Goal: Transaction & Acquisition: Obtain resource

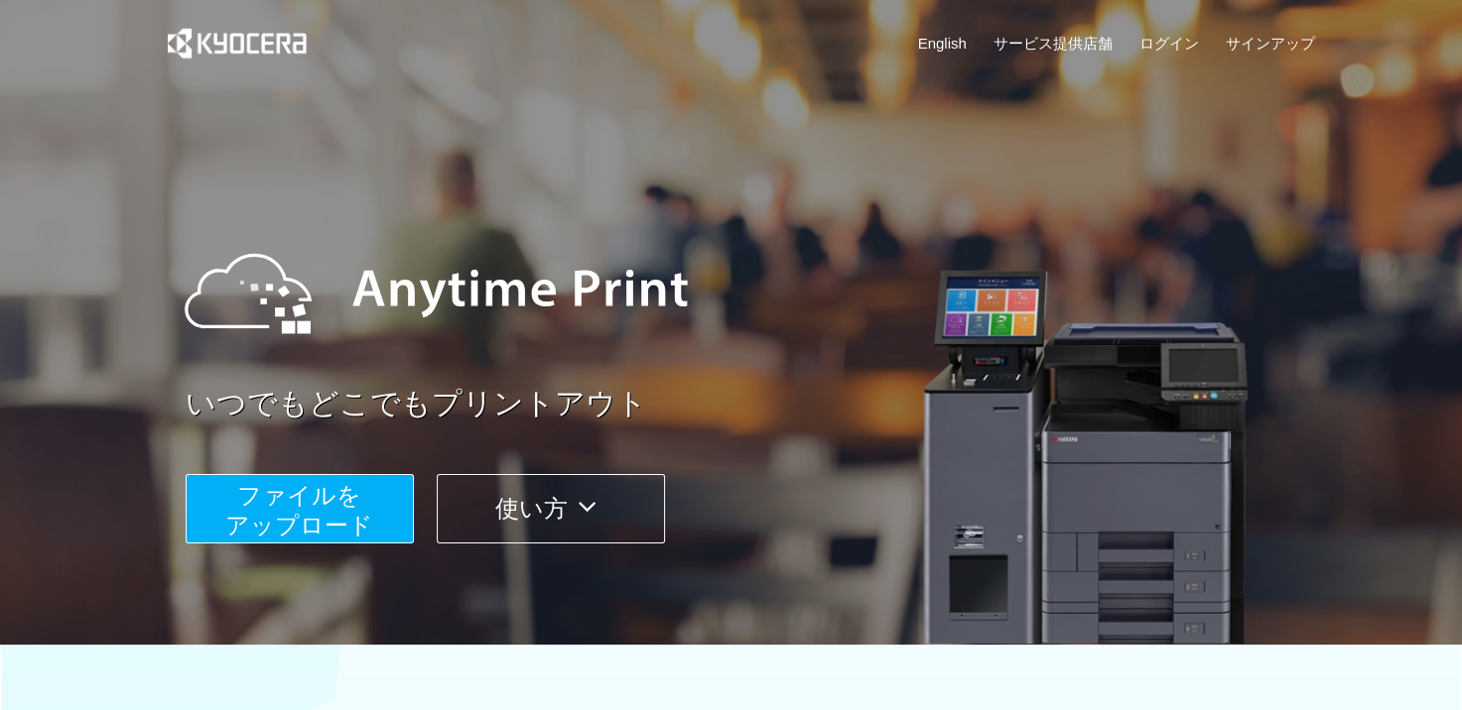
click at [324, 489] on span "ファイルを ​​アップロード" at bounding box center [299, 510] width 148 height 57
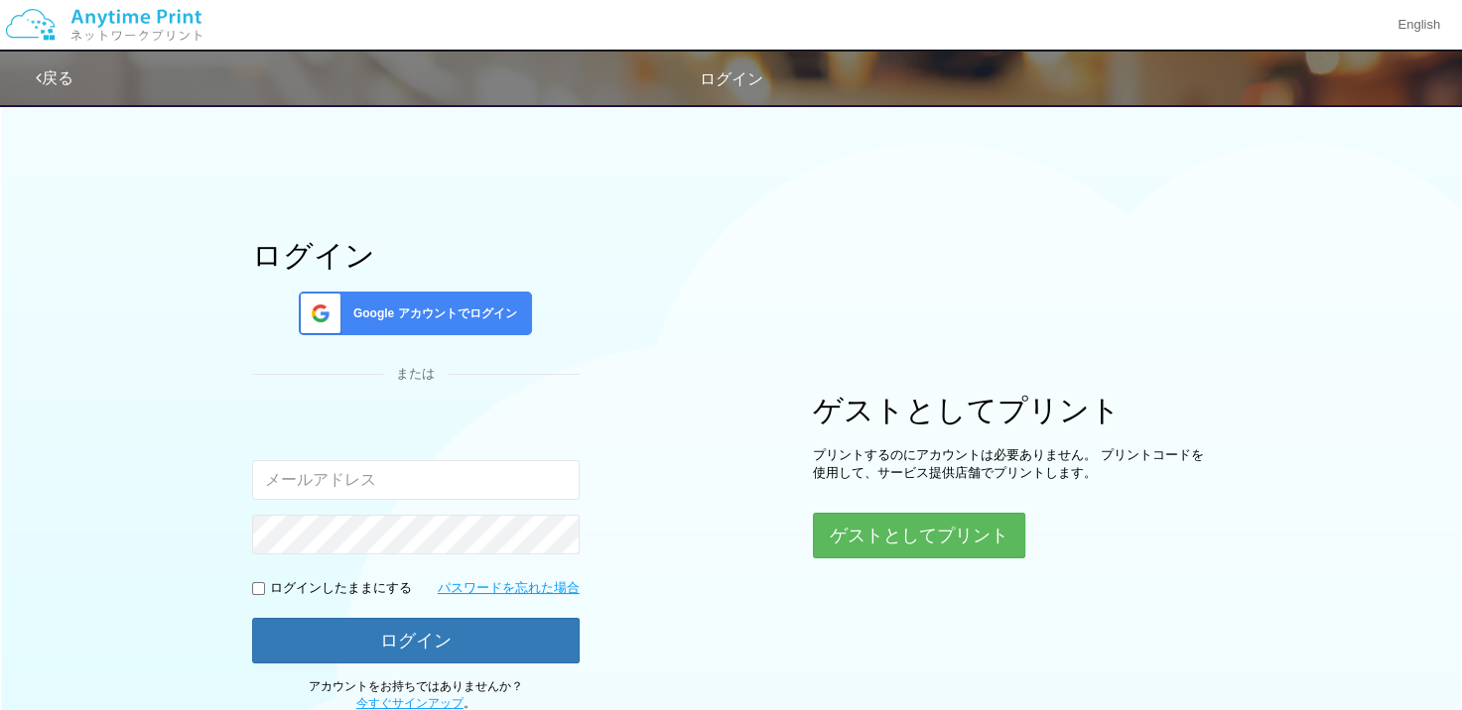
type input "[EMAIL_ADDRESS][DOMAIN_NAME]"
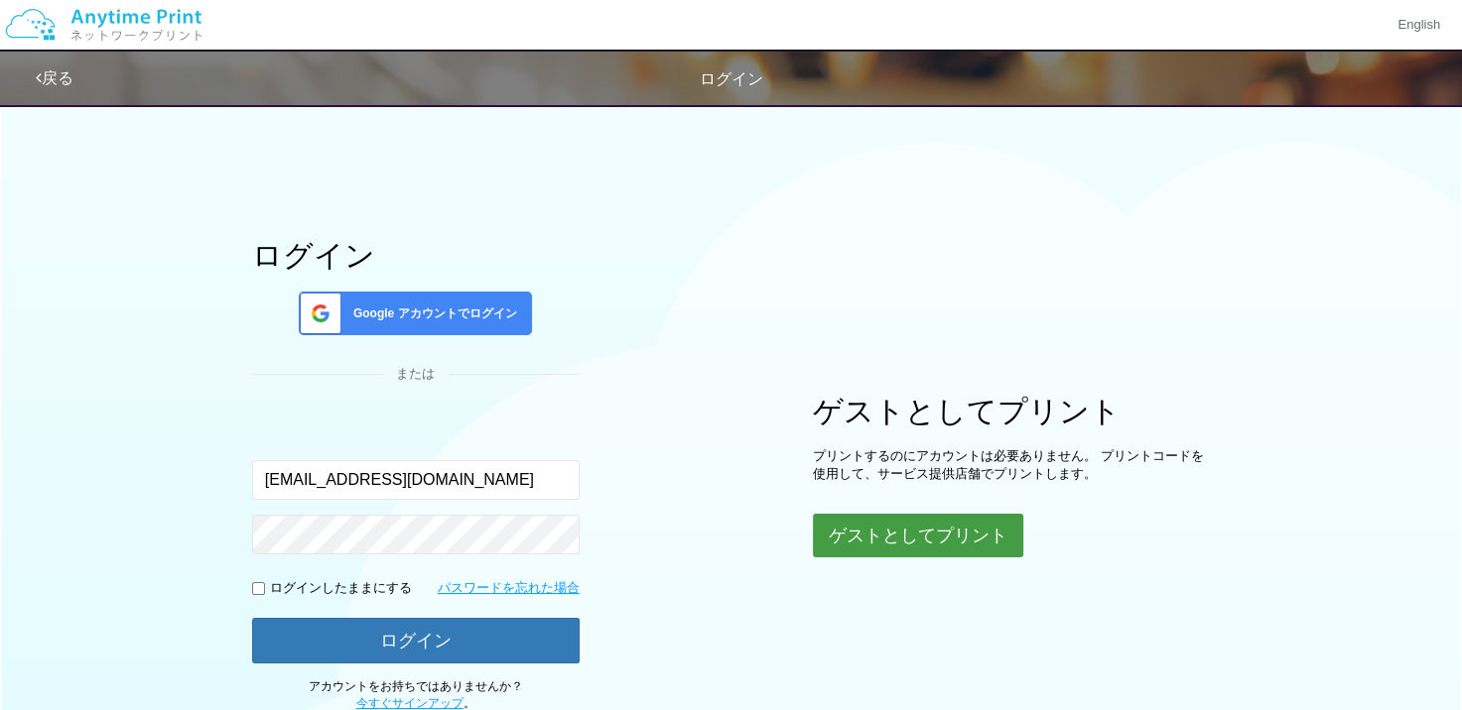
click at [936, 545] on button "ゲストとしてプリント" at bounding box center [918, 536] width 210 height 44
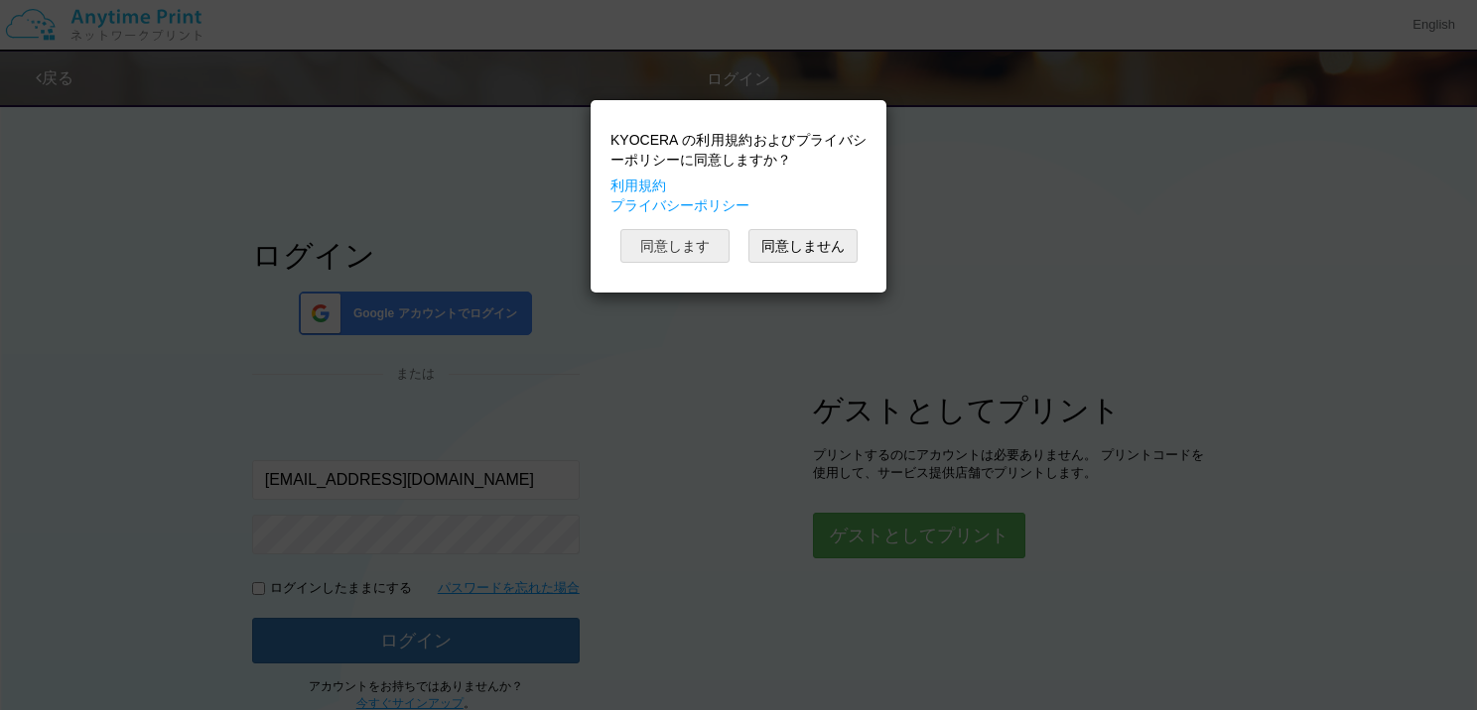
click at [691, 248] on button "同意します" at bounding box center [674, 246] width 109 height 34
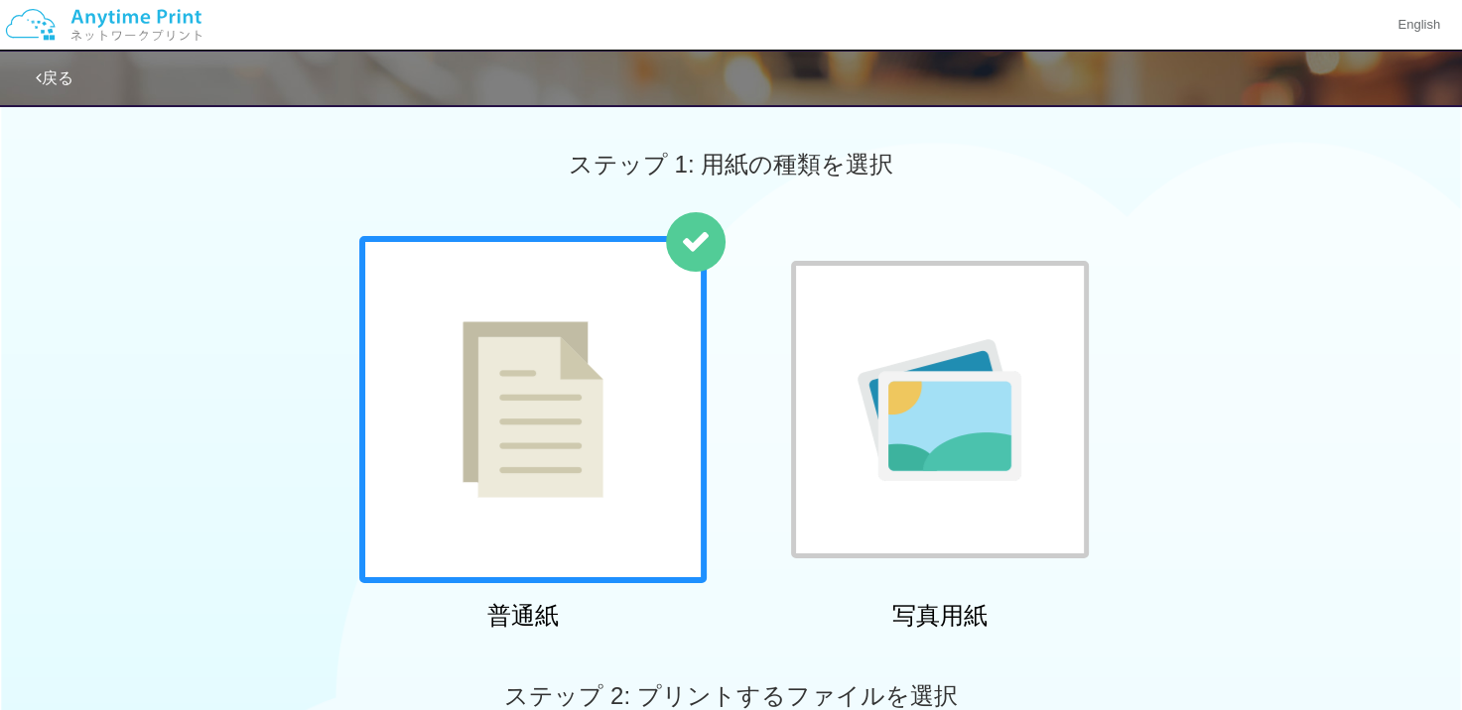
click at [949, 357] on img at bounding box center [939, 410] width 164 height 142
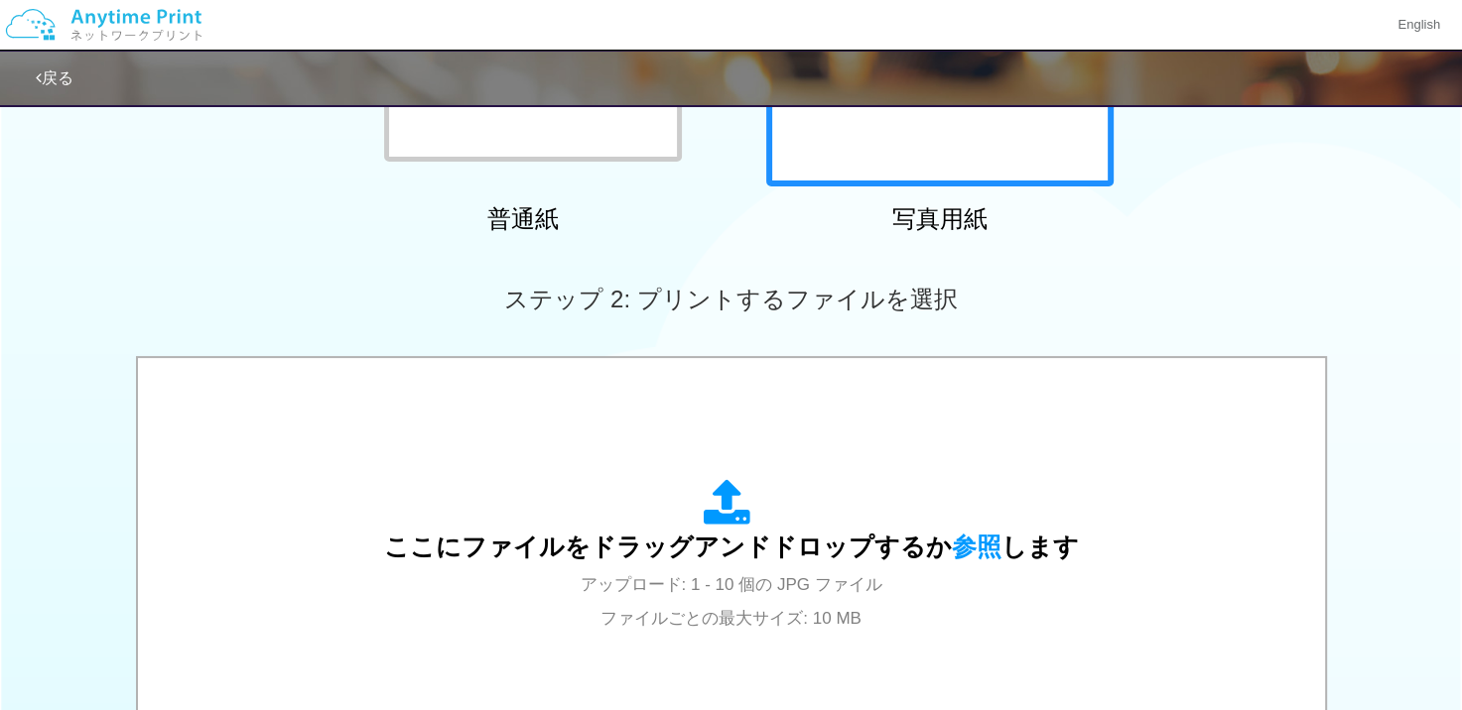
scroll to position [695, 0]
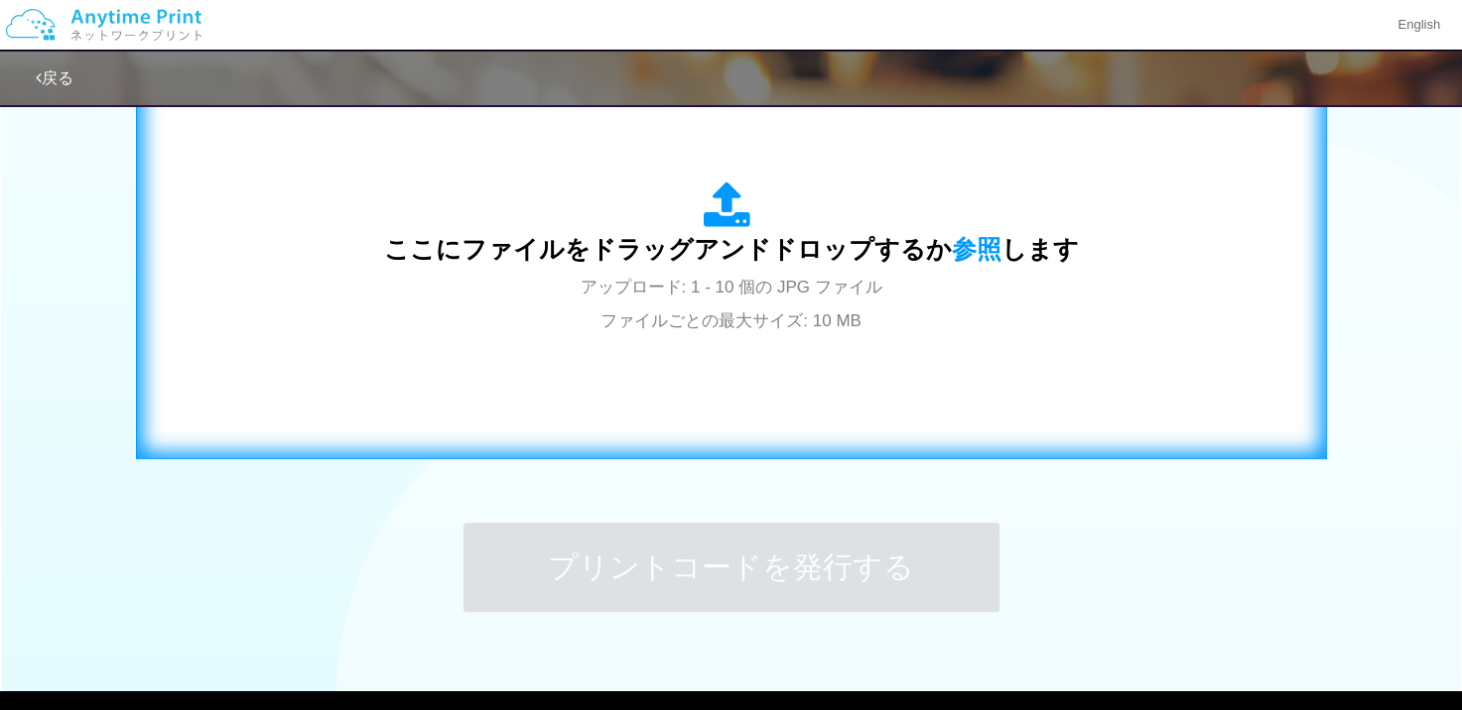
click at [906, 306] on div "ここにファイルをドラッグアンドドロップするか 参照 します アップロード: 1 - 10 個の JPG ファイル ファイルごとの最大サイズ: 10 MB" at bounding box center [731, 259] width 695 height 155
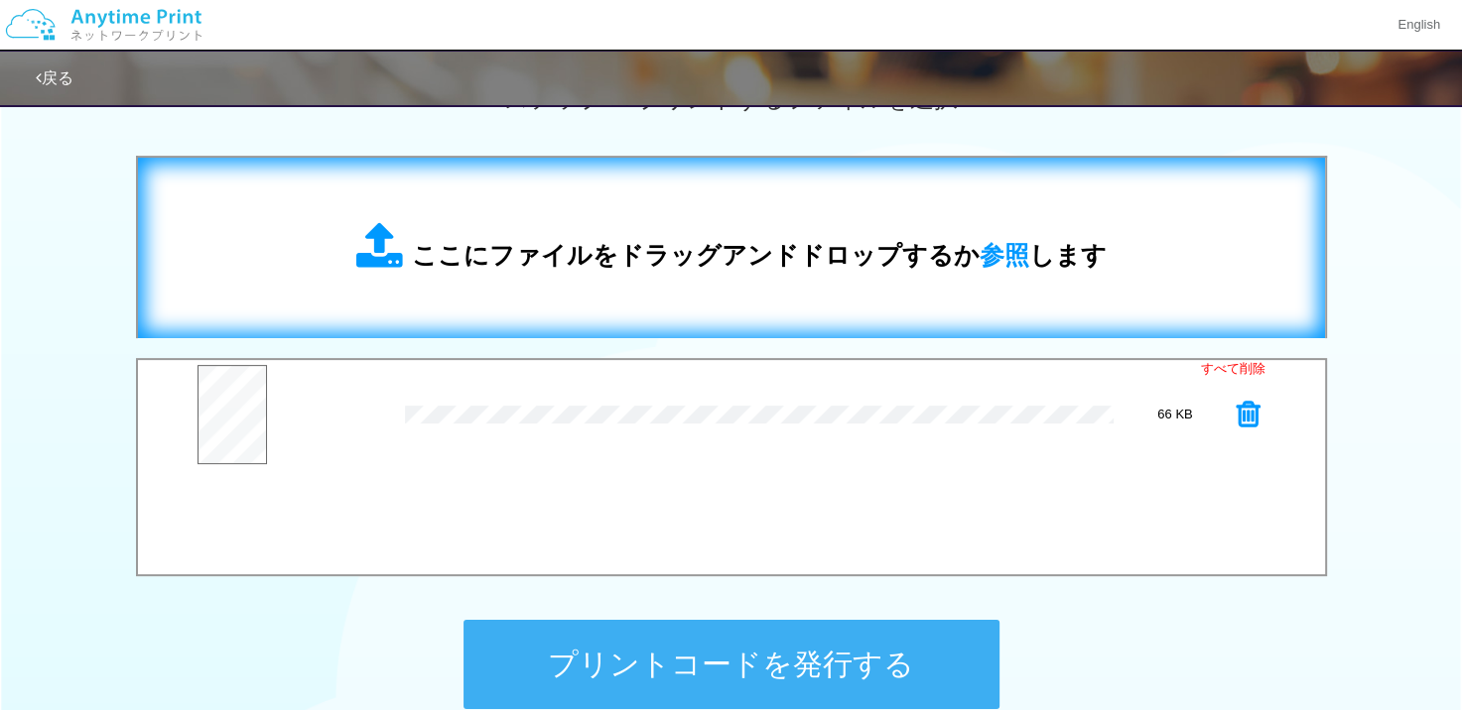
scroll to position [595, 0]
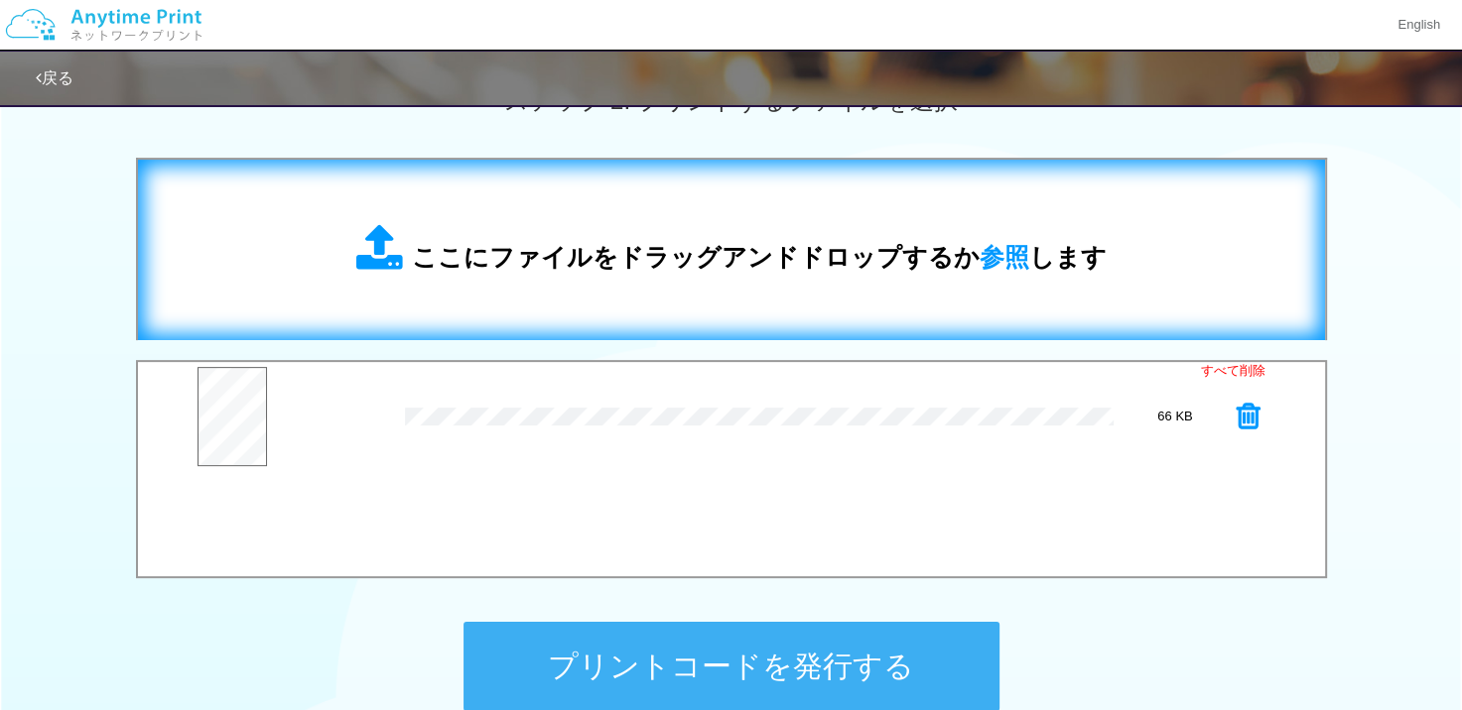
click at [583, 258] on span "ここにファイルをドラッグアンドドロップするか 参照 します" at bounding box center [759, 257] width 695 height 28
click at [578, 267] on span "ここにファイルをドラッグアンドドロップするか 参照 します" at bounding box center [759, 257] width 695 height 28
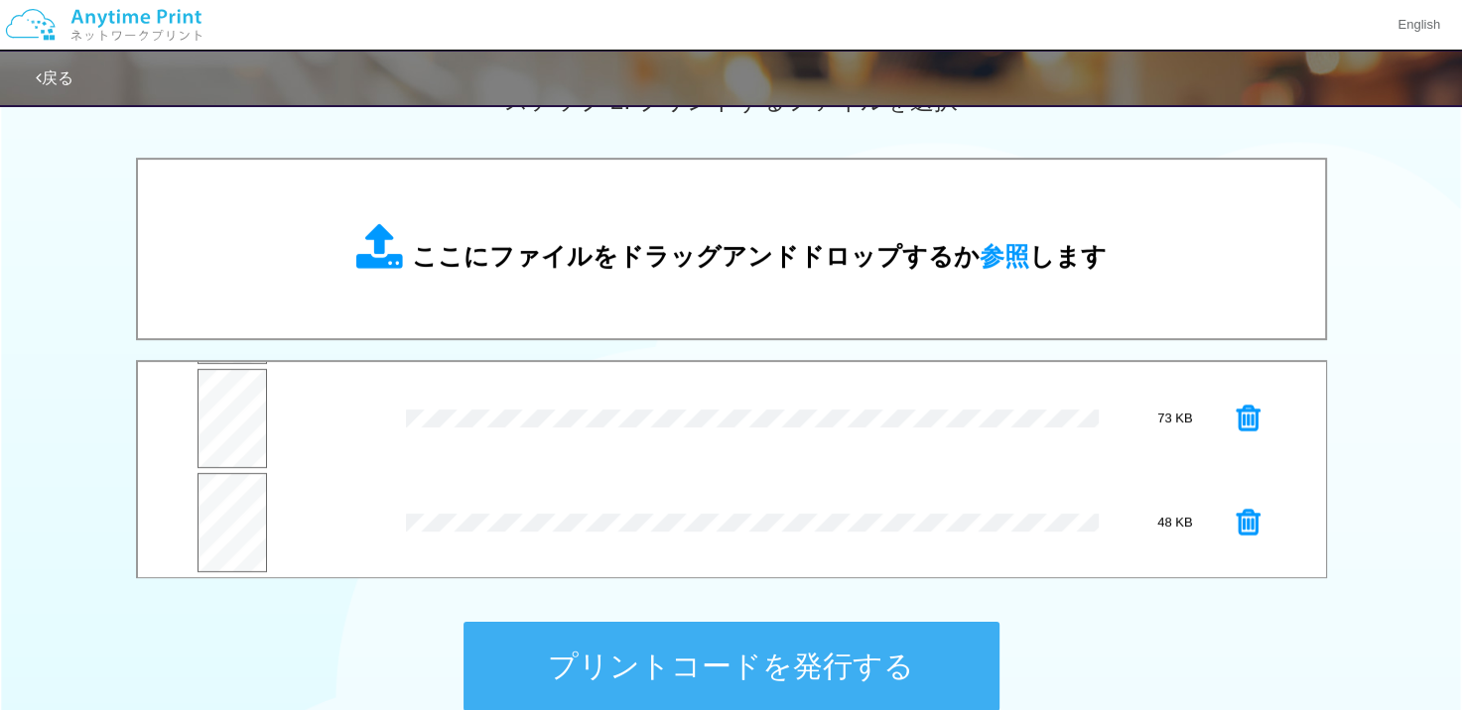
scroll to position [103, 0]
click at [240, 536] on button "プレビュー" at bounding box center [231, 533] width 69 height 46
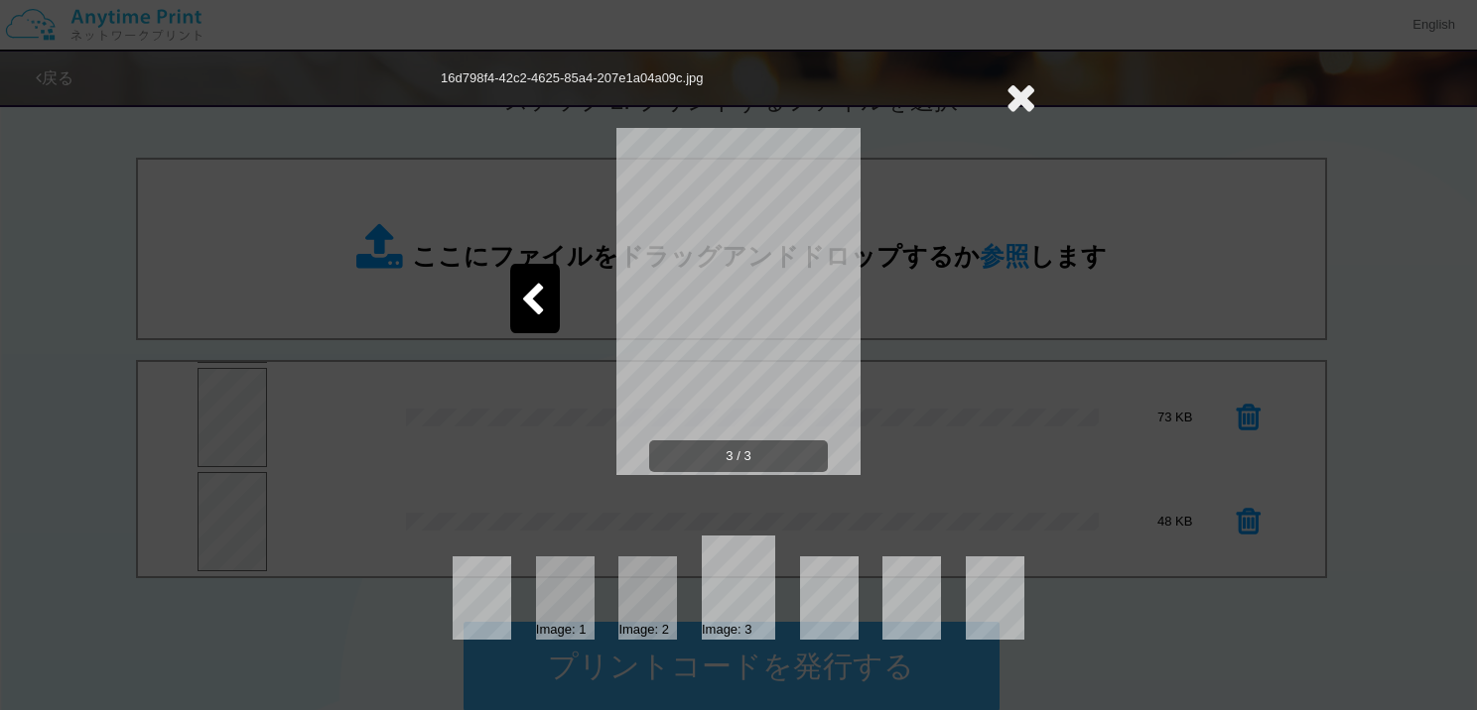
click at [529, 296] on icon at bounding box center [532, 301] width 25 height 35
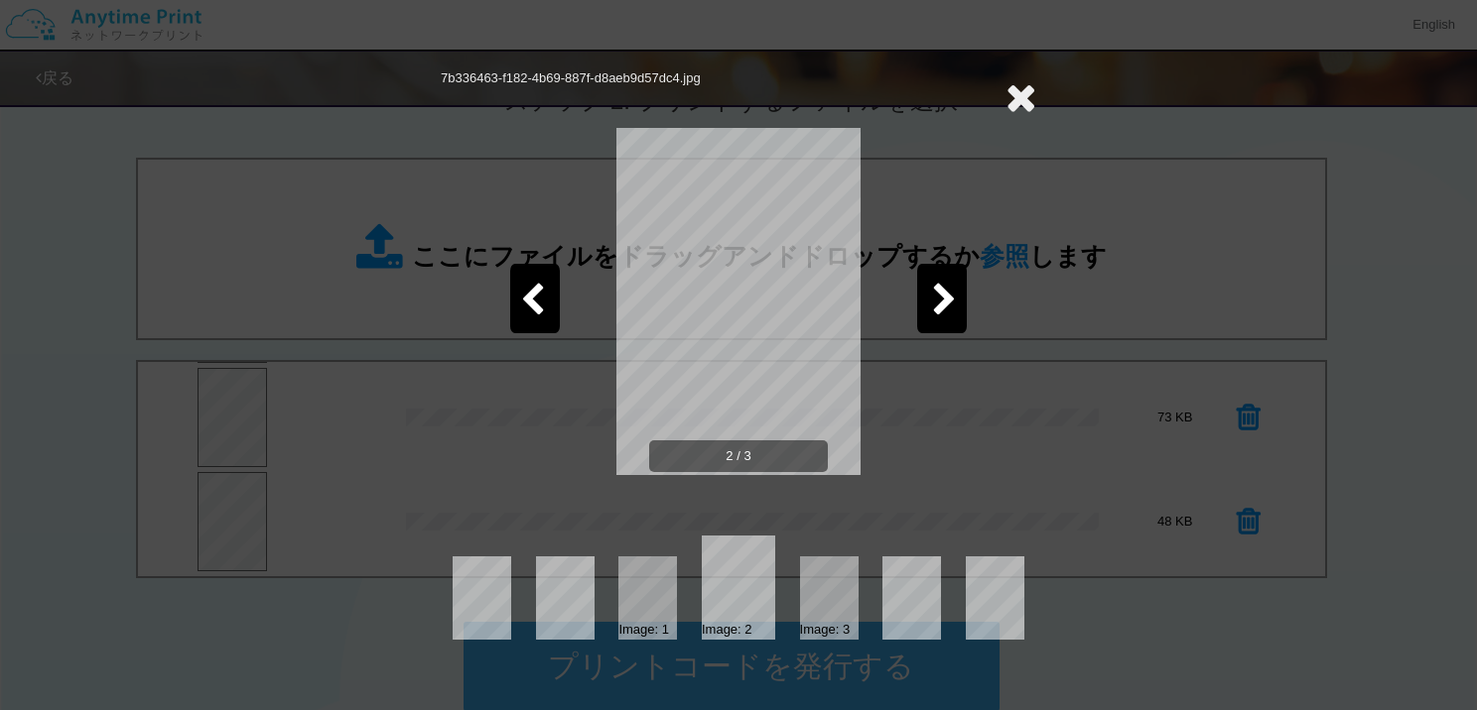
click at [529, 296] on icon at bounding box center [532, 301] width 25 height 35
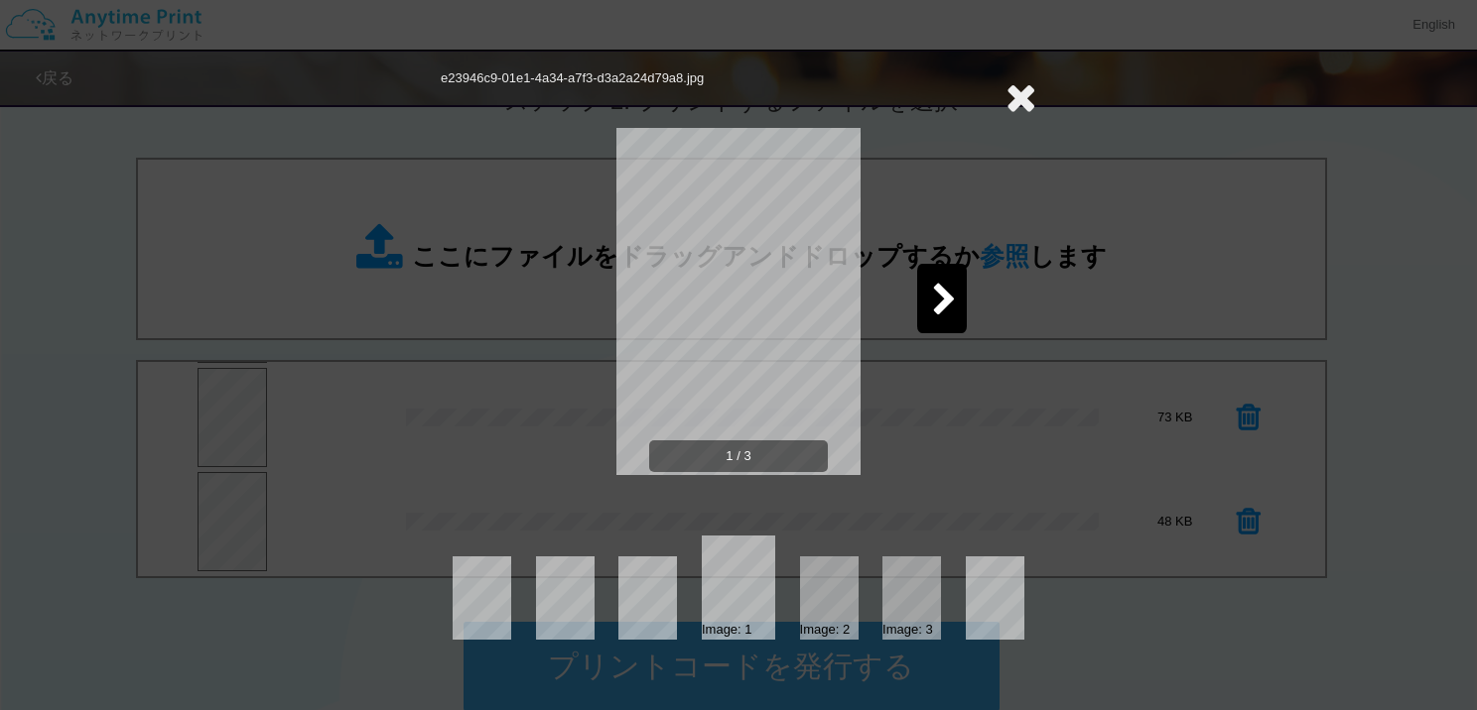
click at [1025, 100] on icon at bounding box center [1020, 97] width 31 height 40
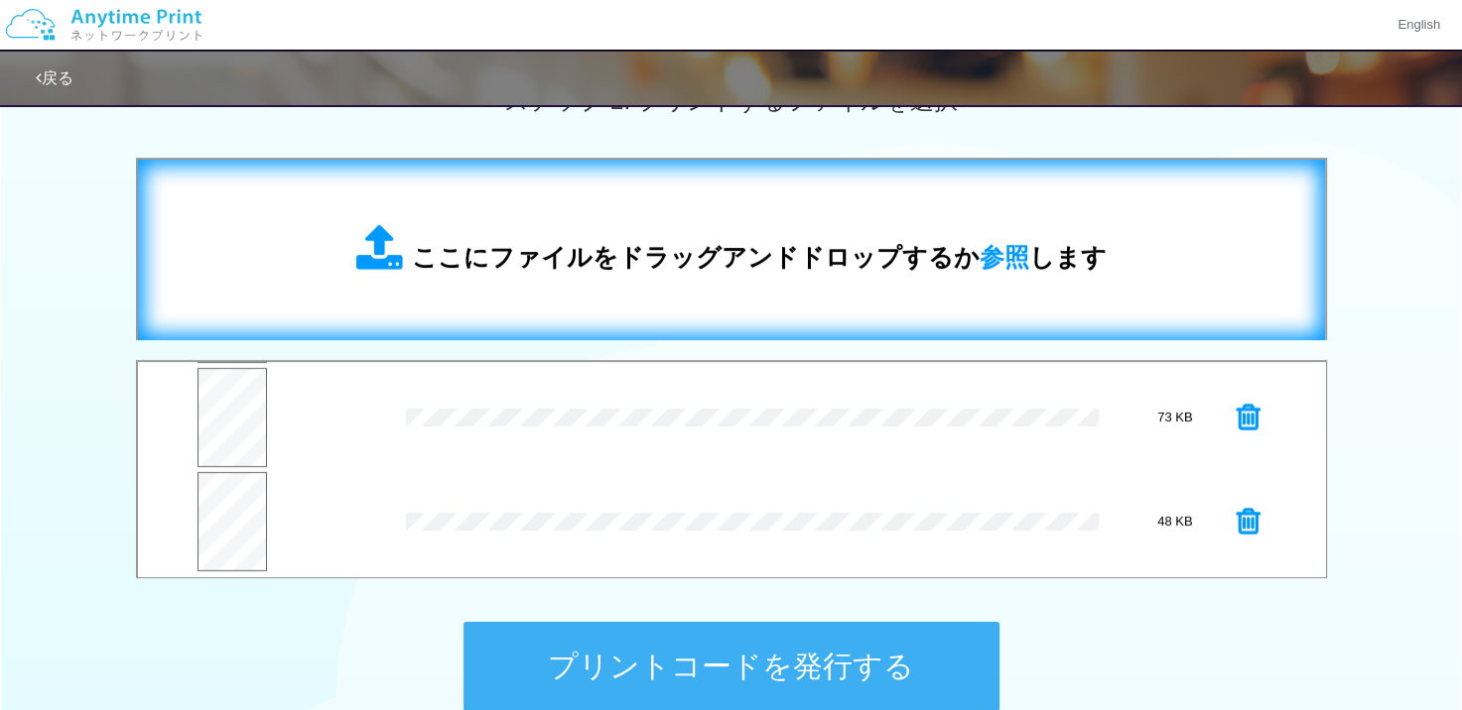
click at [752, 208] on div "ここにファイルをドラッグアンドドロップするか 参照 します" at bounding box center [731, 250] width 1147 height 141
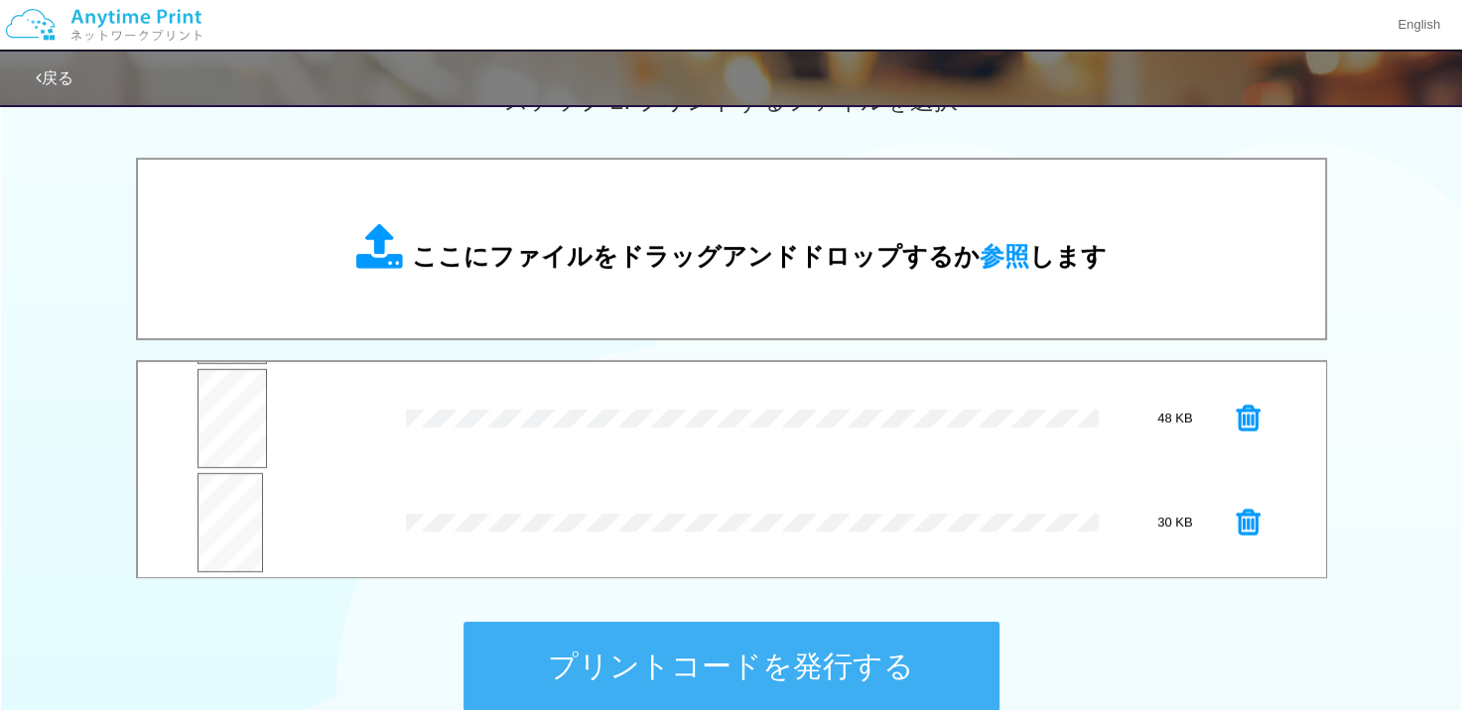
scroll to position [206, 0]
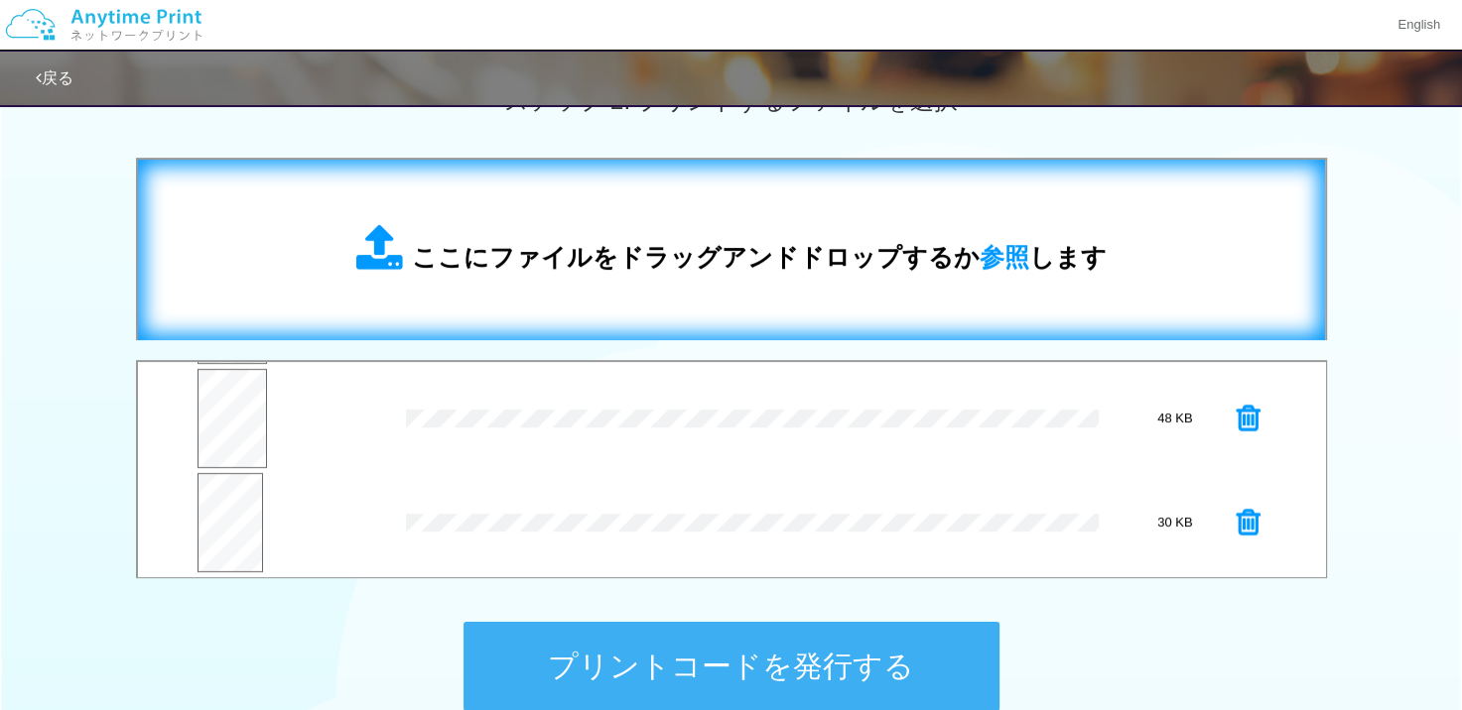
click at [573, 248] on span "ここにファイルをドラッグアンドドロップするか 参照 します" at bounding box center [759, 257] width 695 height 28
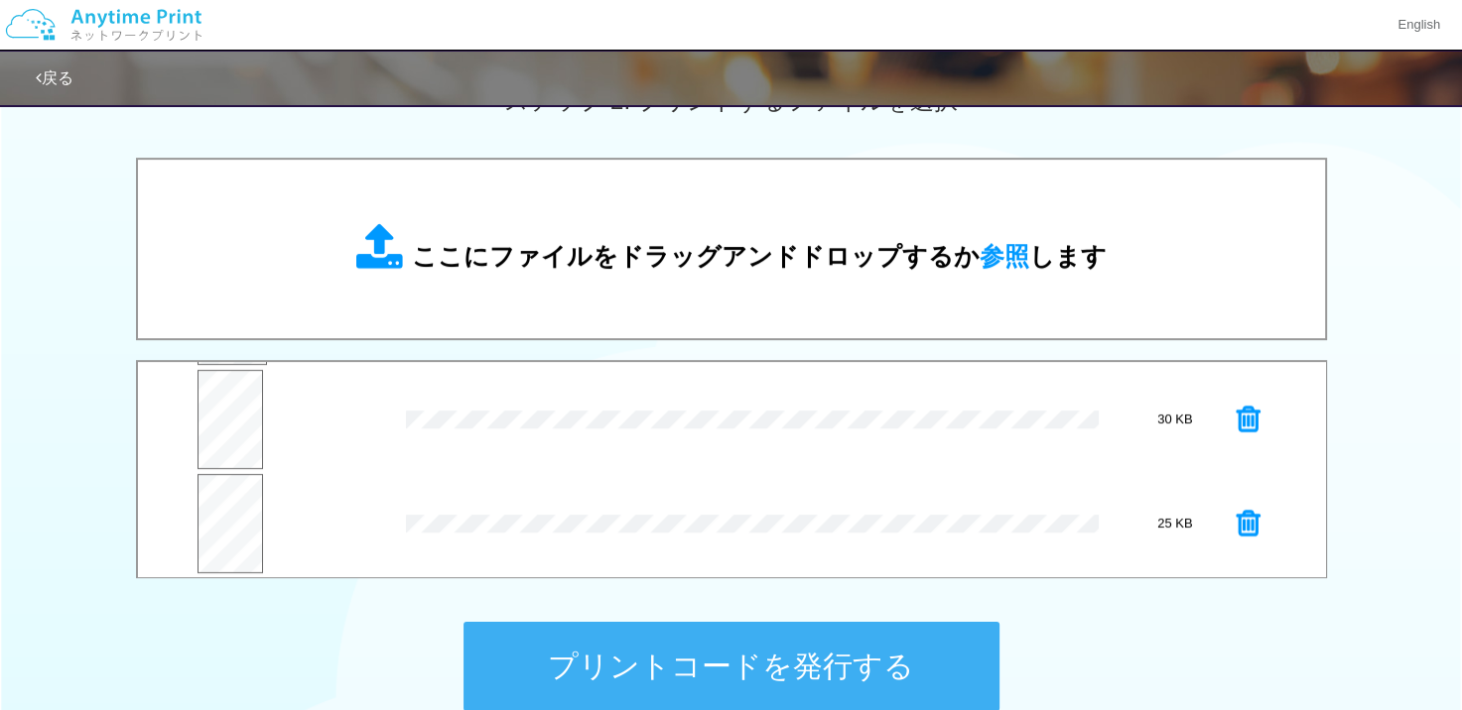
scroll to position [311, 0]
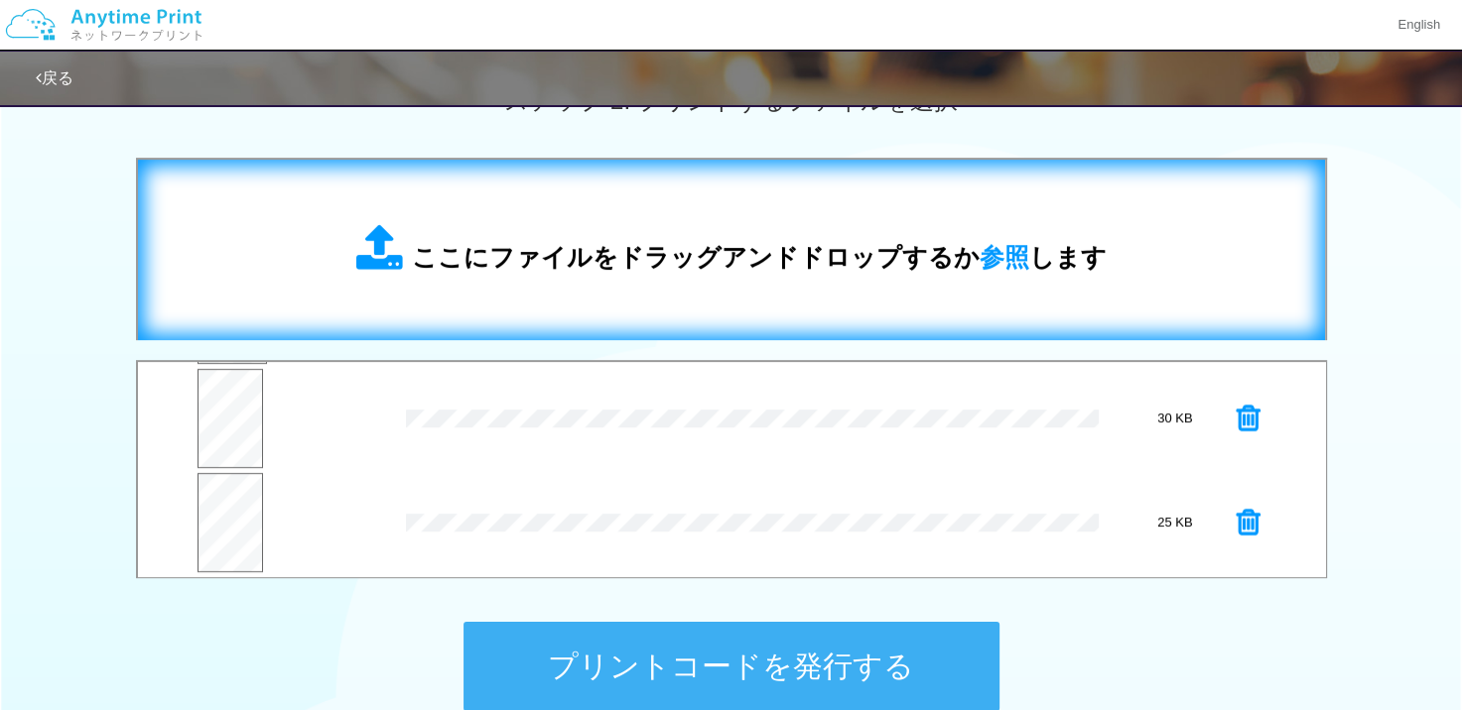
click at [531, 271] on span "ここにファイルをドラッグアンドドロップするか 参照 します" at bounding box center [759, 257] width 695 height 28
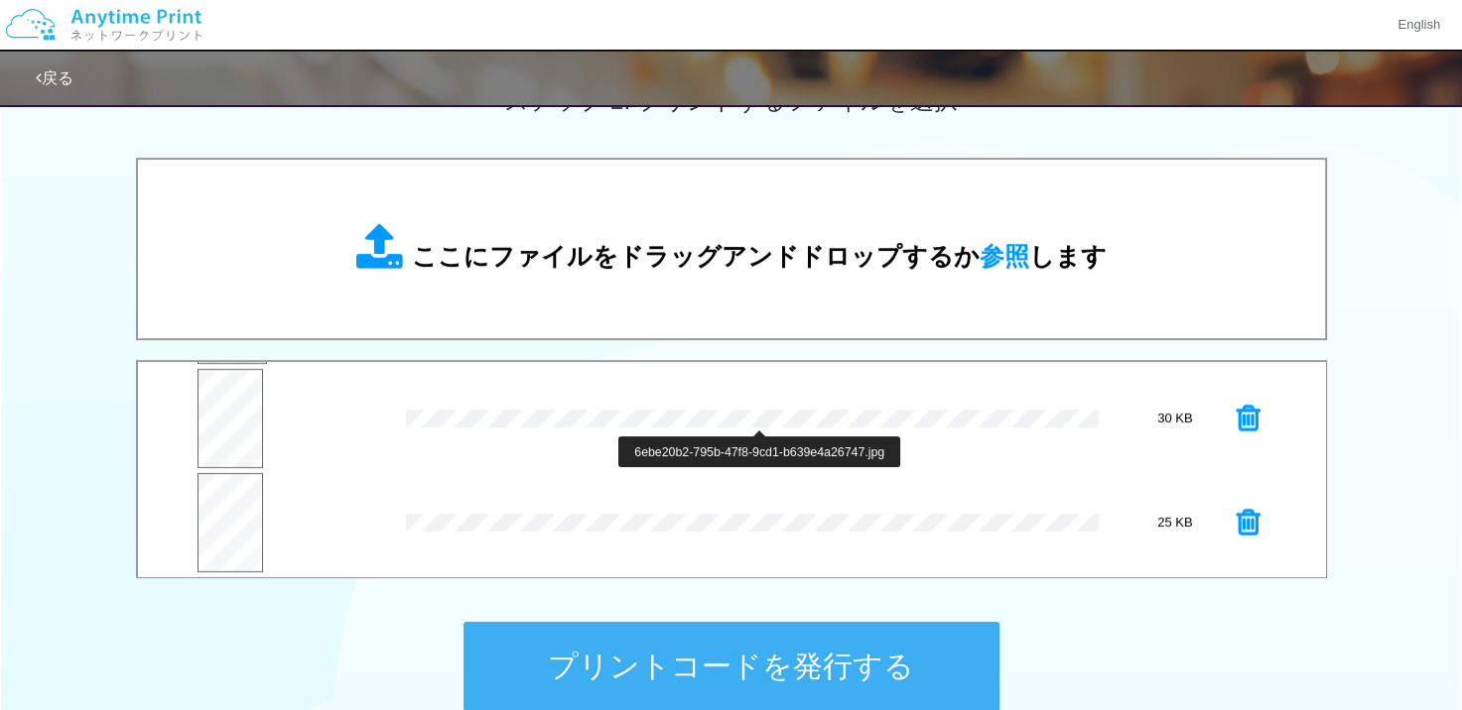
scroll to position [415, 0]
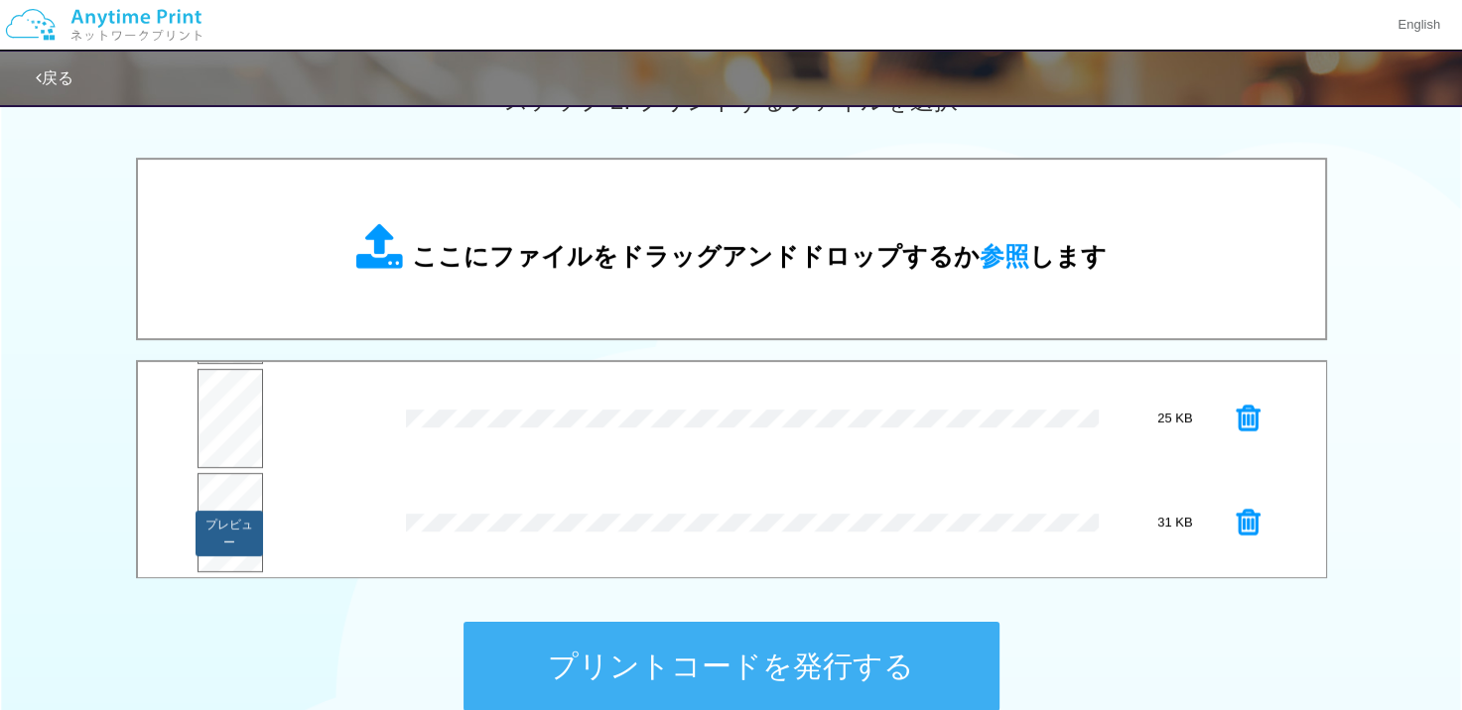
click at [230, 516] on button "プレビュー" at bounding box center [228, 534] width 67 height 46
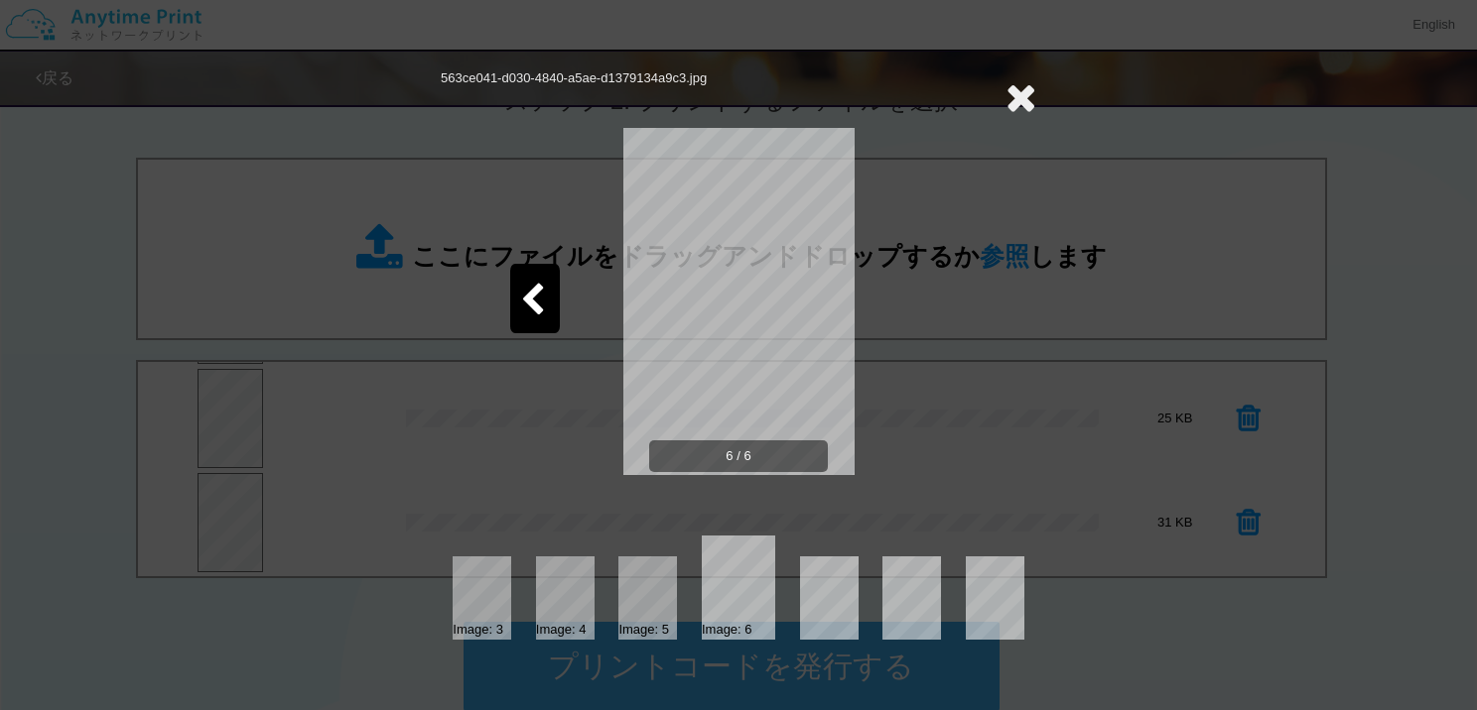
click at [1027, 97] on icon at bounding box center [1020, 97] width 31 height 40
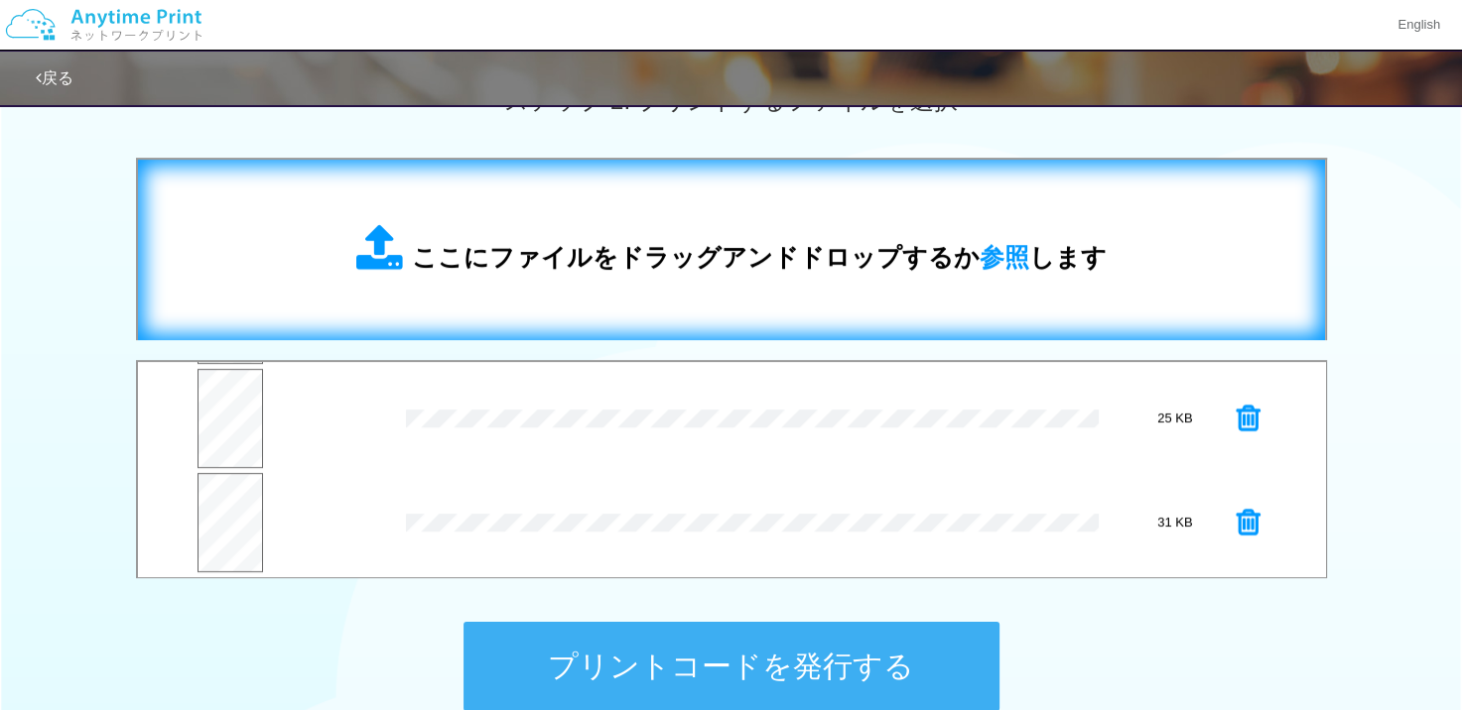
click at [687, 278] on div "ここにファイルをドラッグアンドドロップするか 参照 します" at bounding box center [731, 250] width 1147 height 141
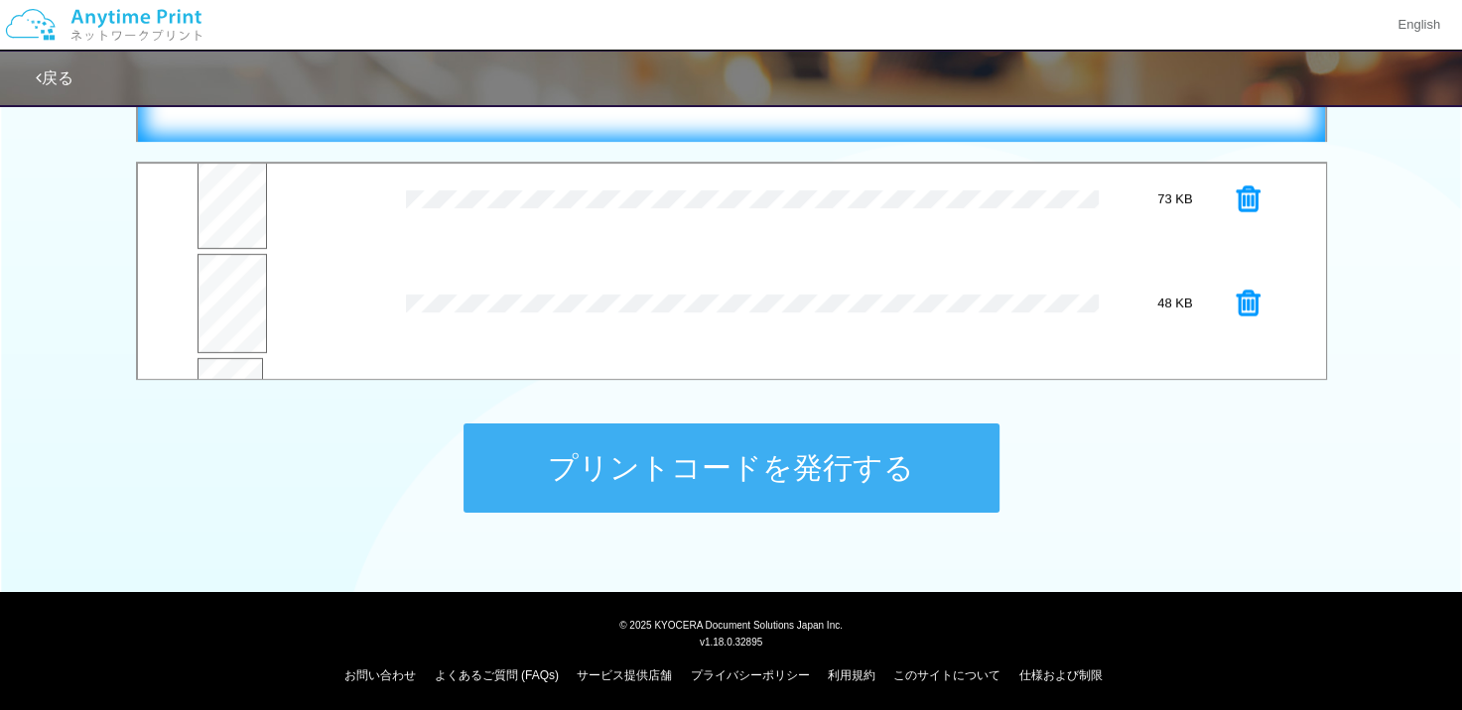
scroll to position [695, 0]
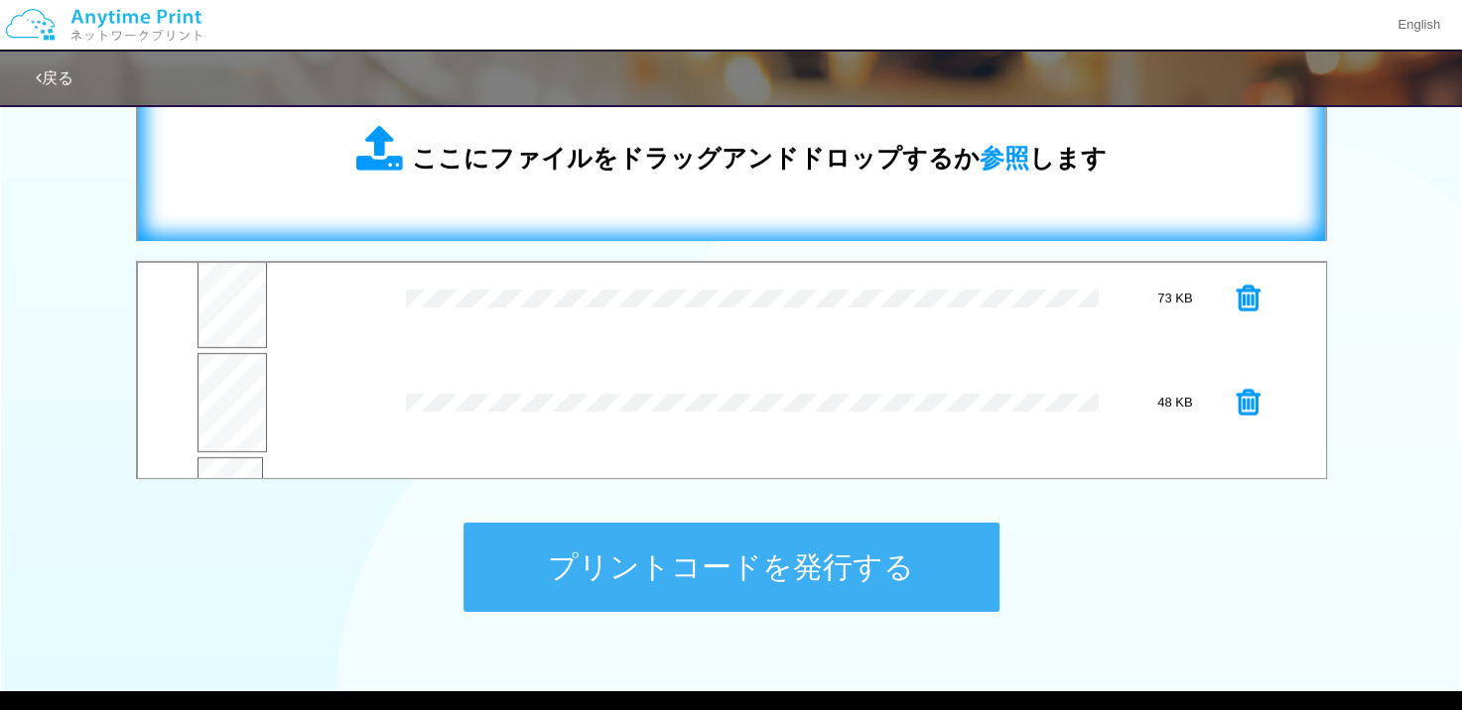
click at [603, 147] on span "ここにファイルをドラッグアンドドロップするか 参照 します" at bounding box center [759, 158] width 695 height 28
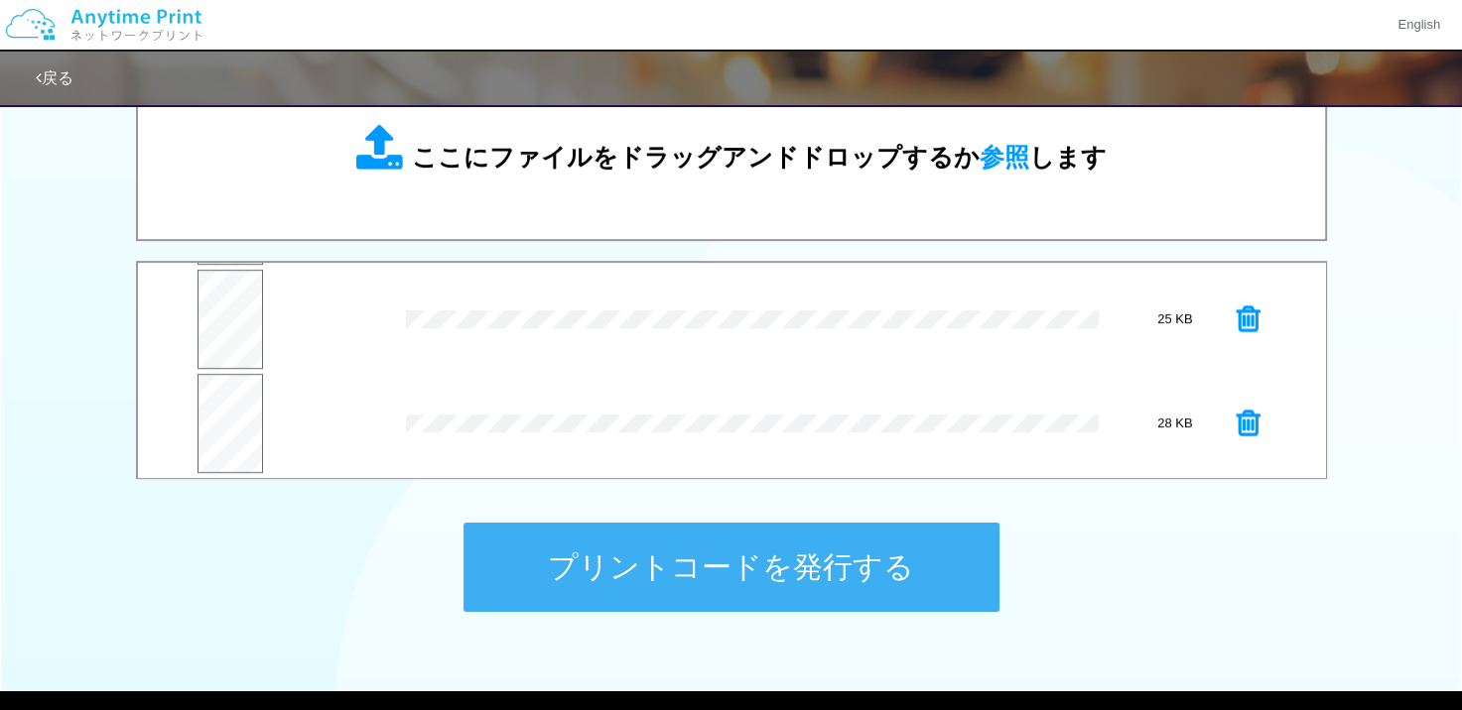
scroll to position [623, 0]
click at [229, 417] on button "プレビュー" at bounding box center [228, 435] width 67 height 46
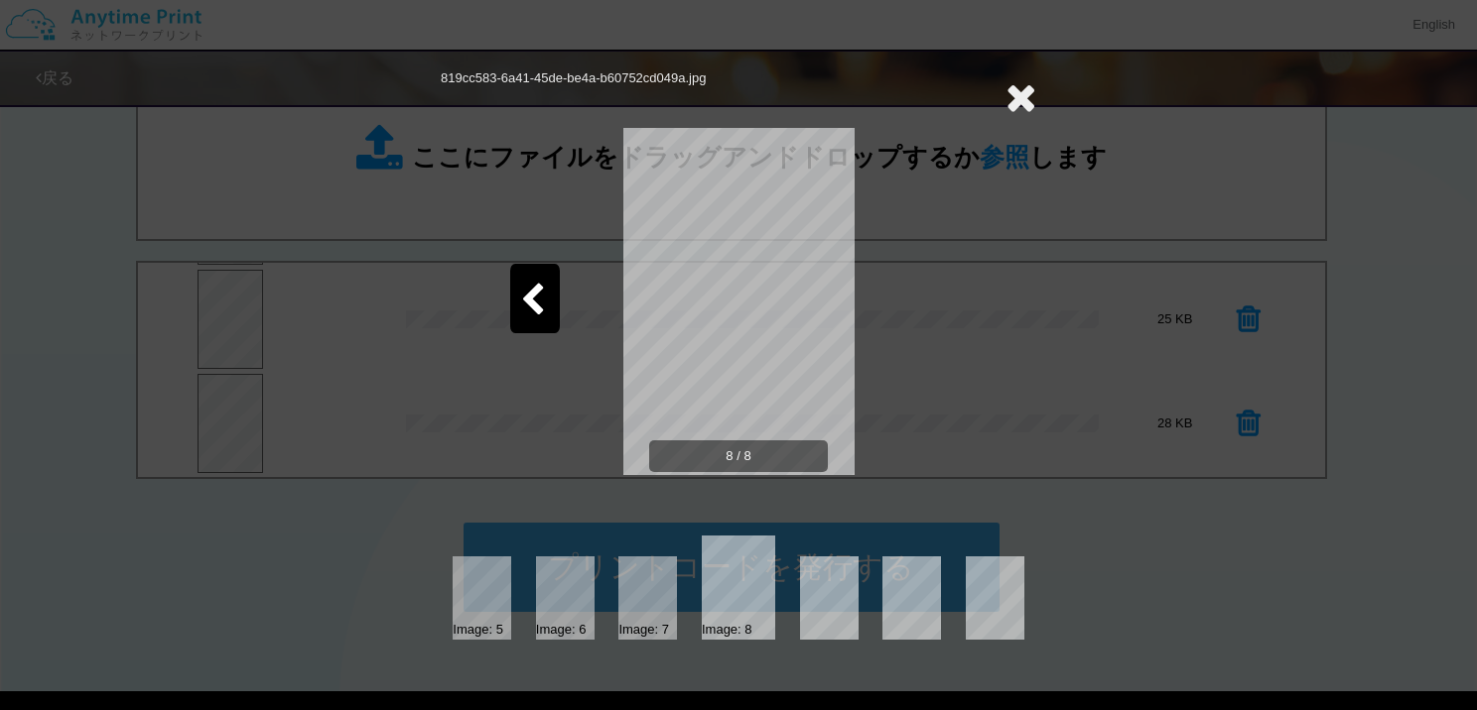
click at [531, 295] on icon at bounding box center [532, 301] width 25 height 35
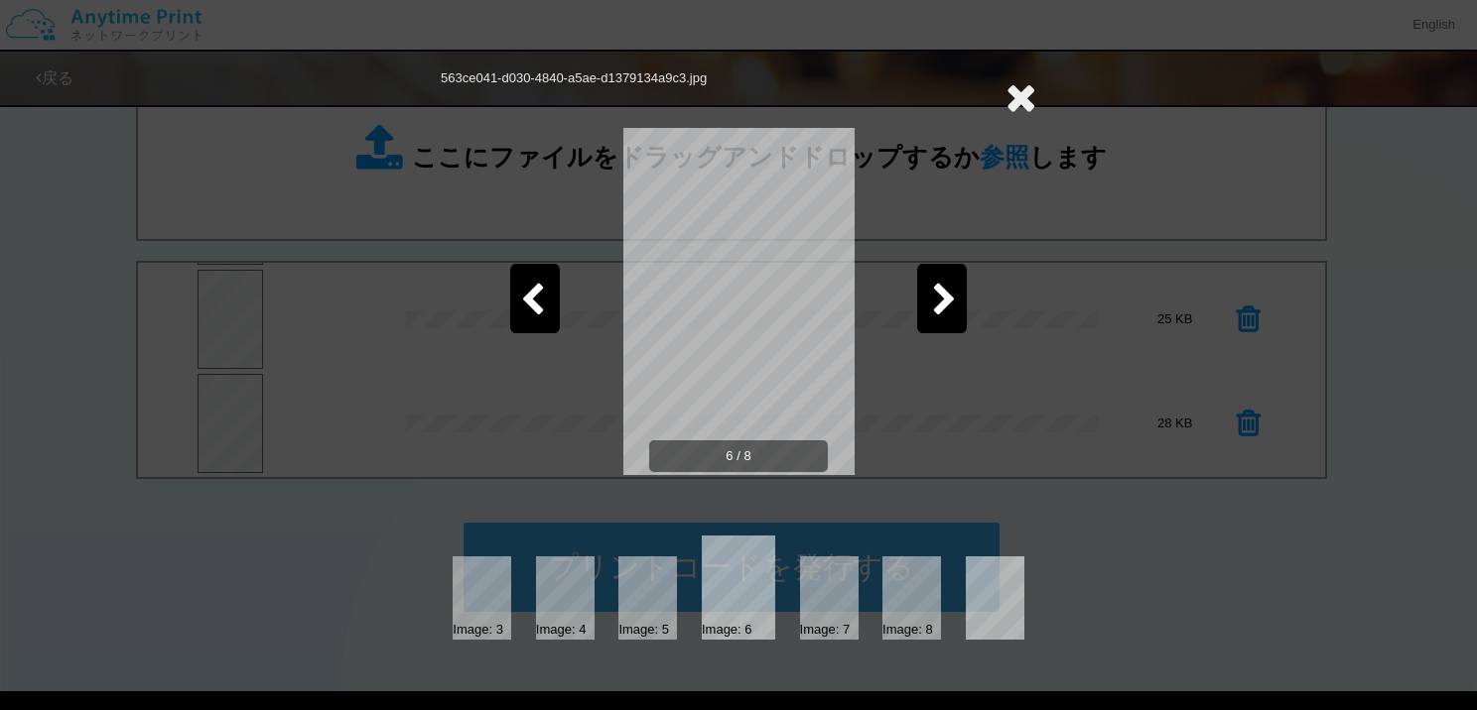
click at [531, 295] on icon at bounding box center [532, 301] width 25 height 35
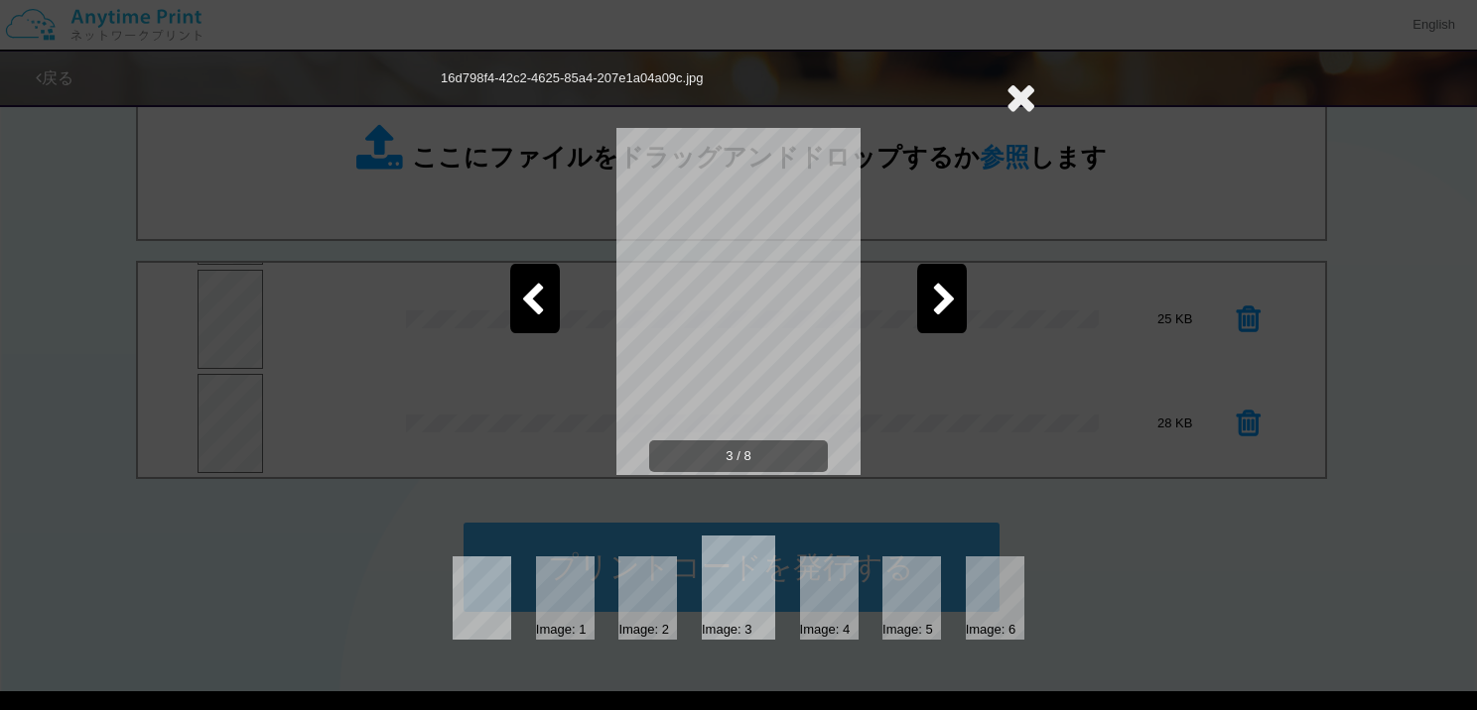
click at [531, 295] on icon at bounding box center [532, 301] width 25 height 35
click at [1031, 93] on icon at bounding box center [1020, 97] width 31 height 40
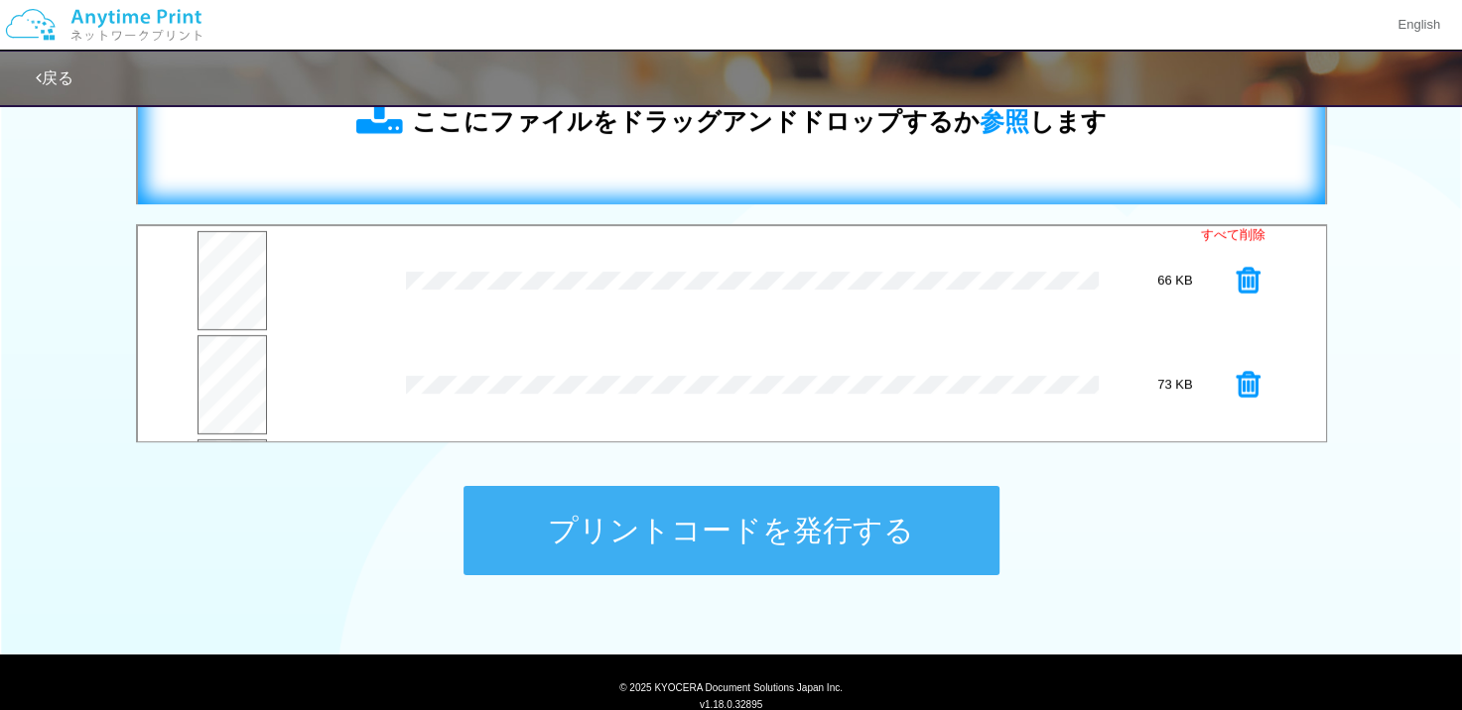
scroll to position [599, 0]
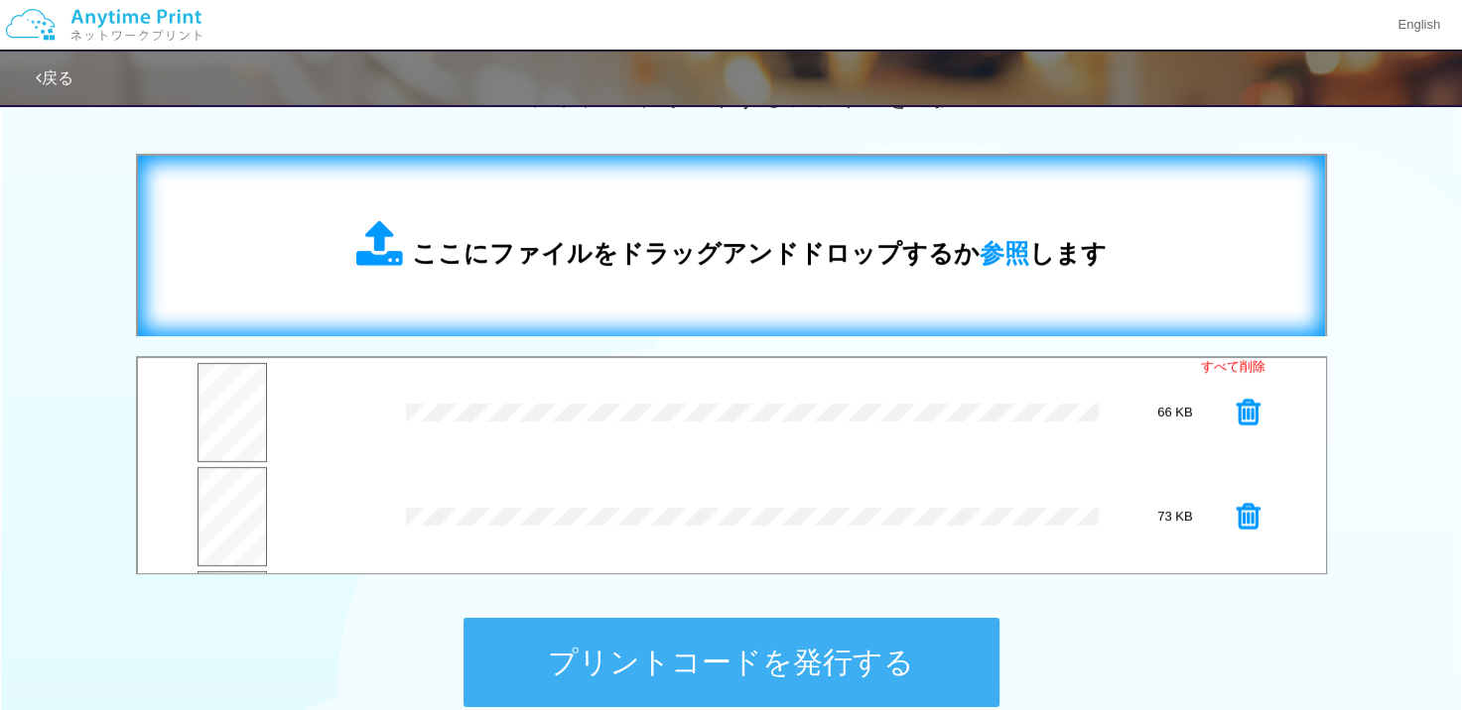
click at [603, 199] on div "ここにファイルをドラッグアンドドロップするか 参照 します" at bounding box center [731, 246] width 1147 height 141
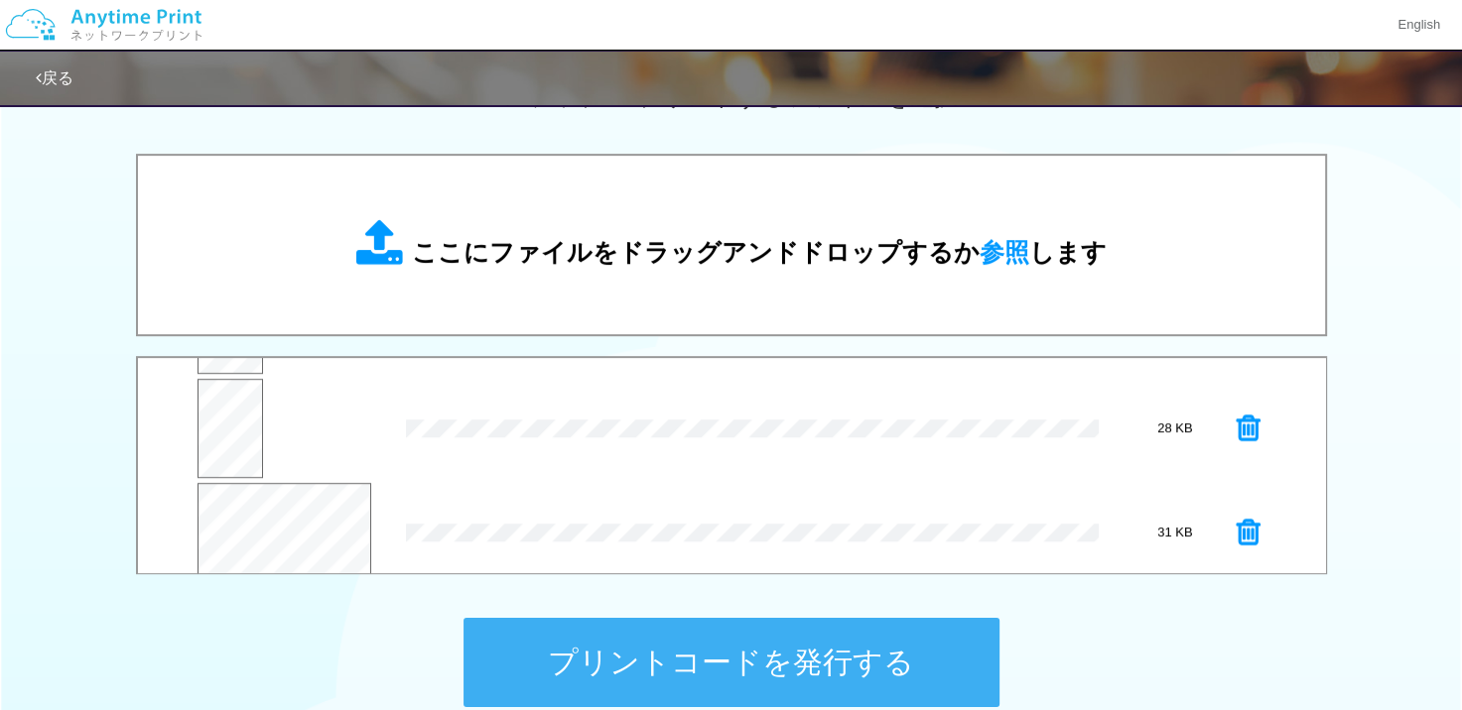
scroll to position [727, 0]
click at [314, 513] on button "プレビュー" at bounding box center [288, 521] width 79 height 28
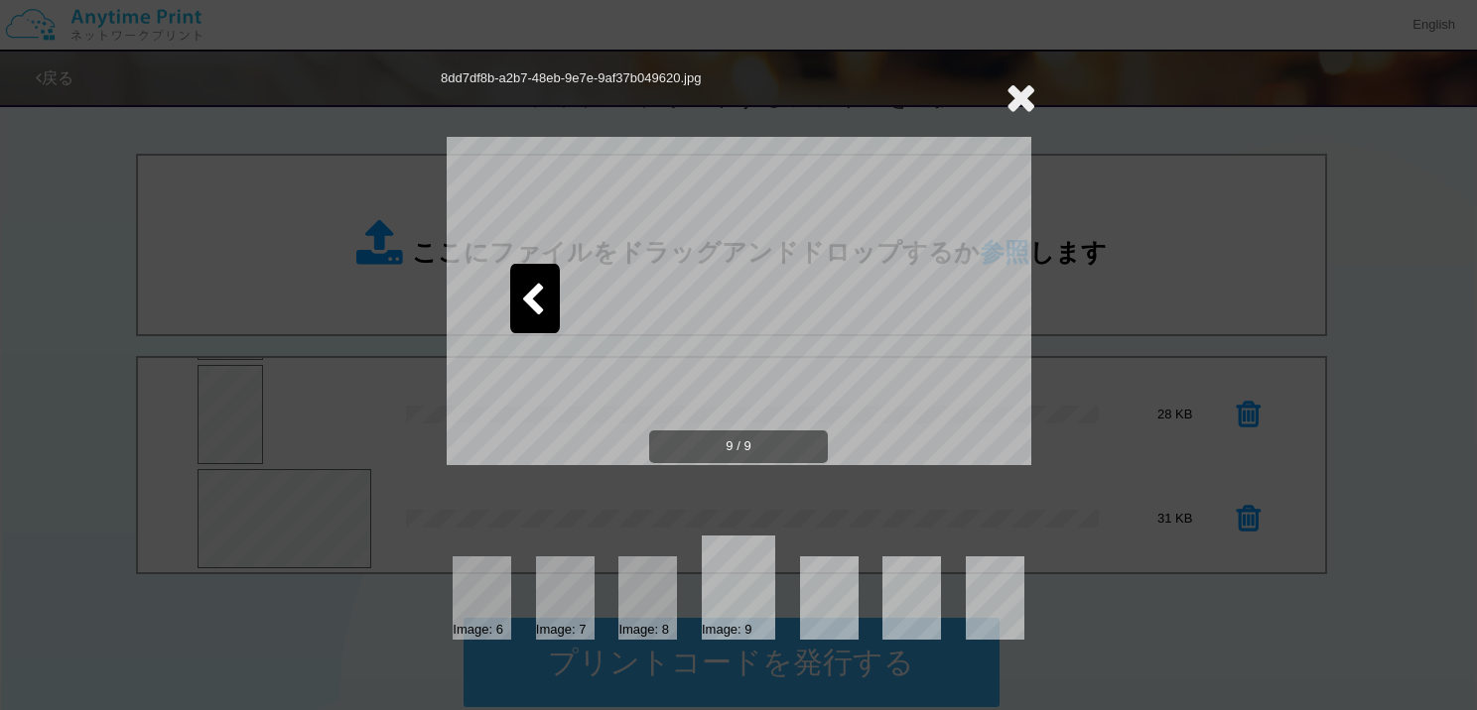
click at [1023, 95] on icon at bounding box center [1020, 97] width 31 height 40
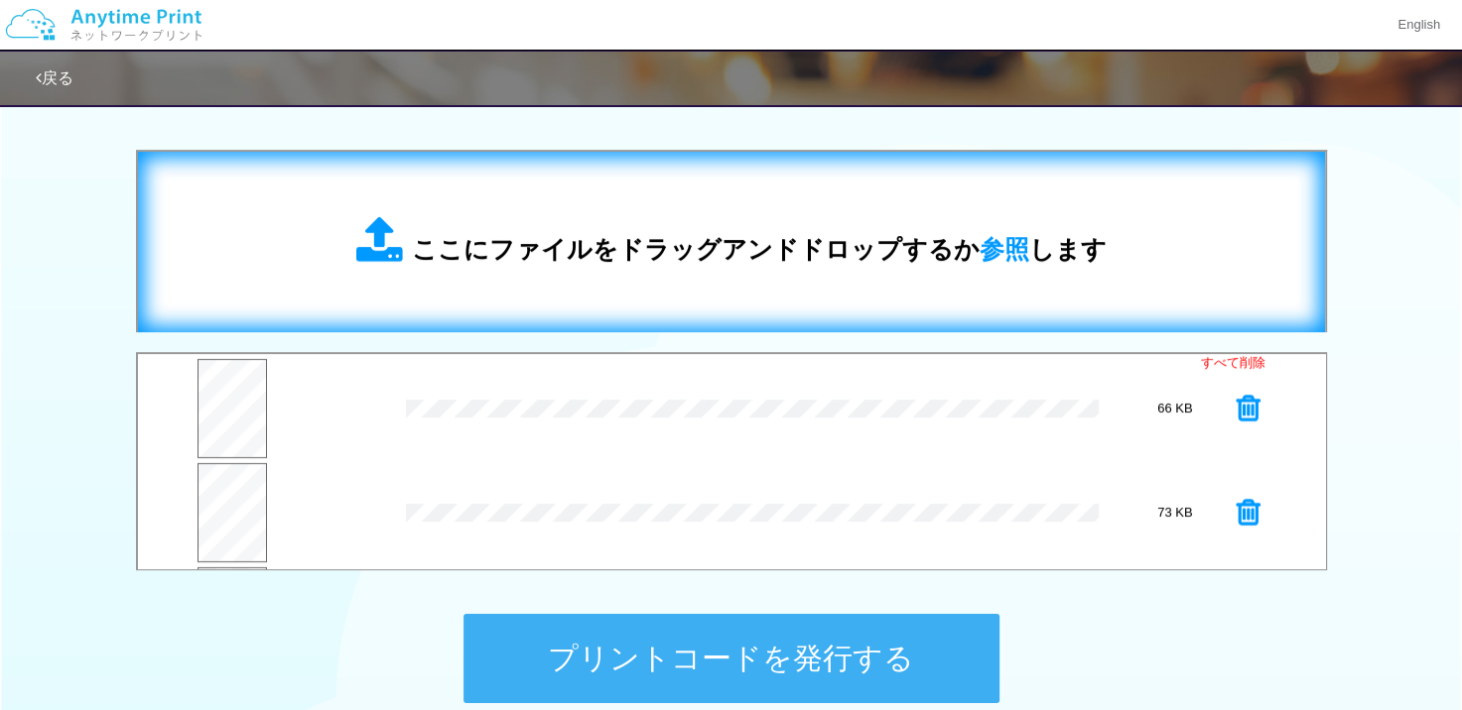
scroll to position [599, 0]
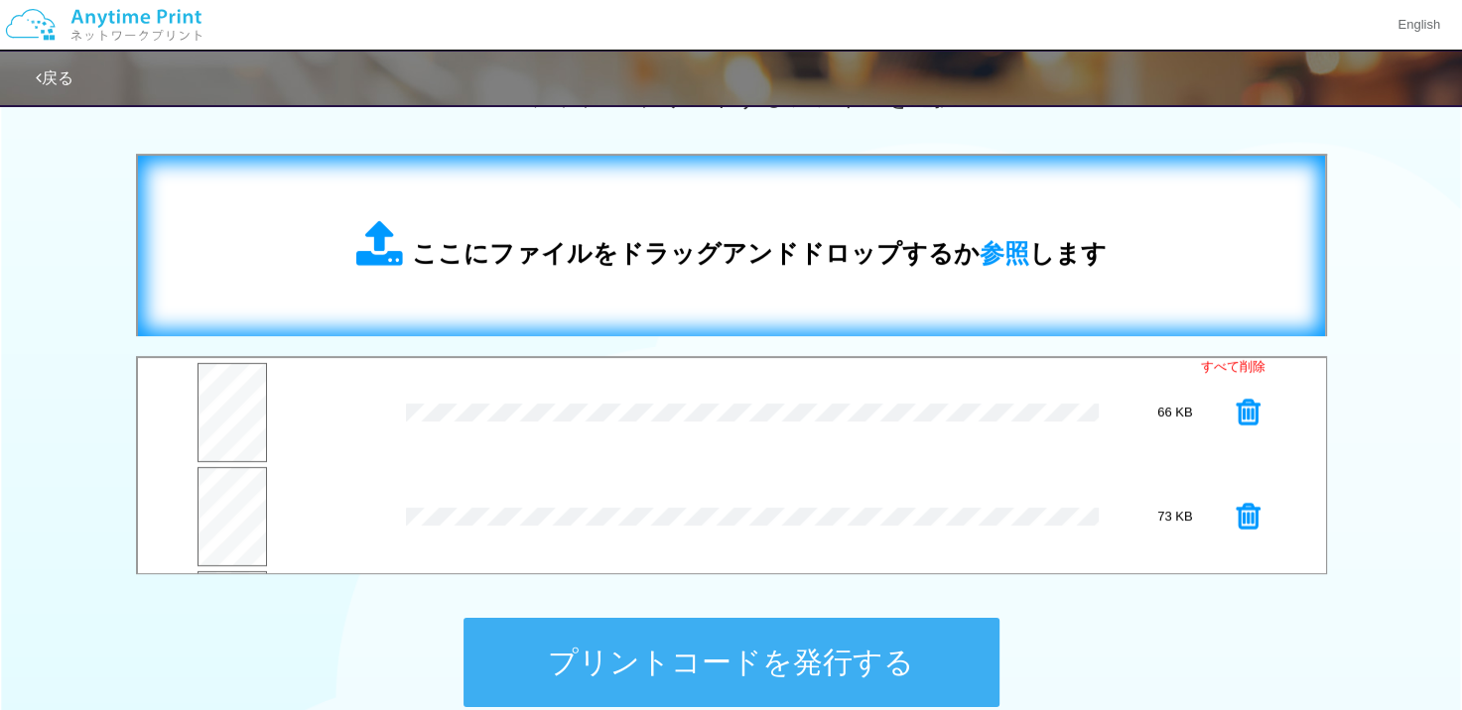
click at [552, 201] on div "ここにファイルをドラッグアンドドロップするか 参照 します" at bounding box center [731, 246] width 1147 height 141
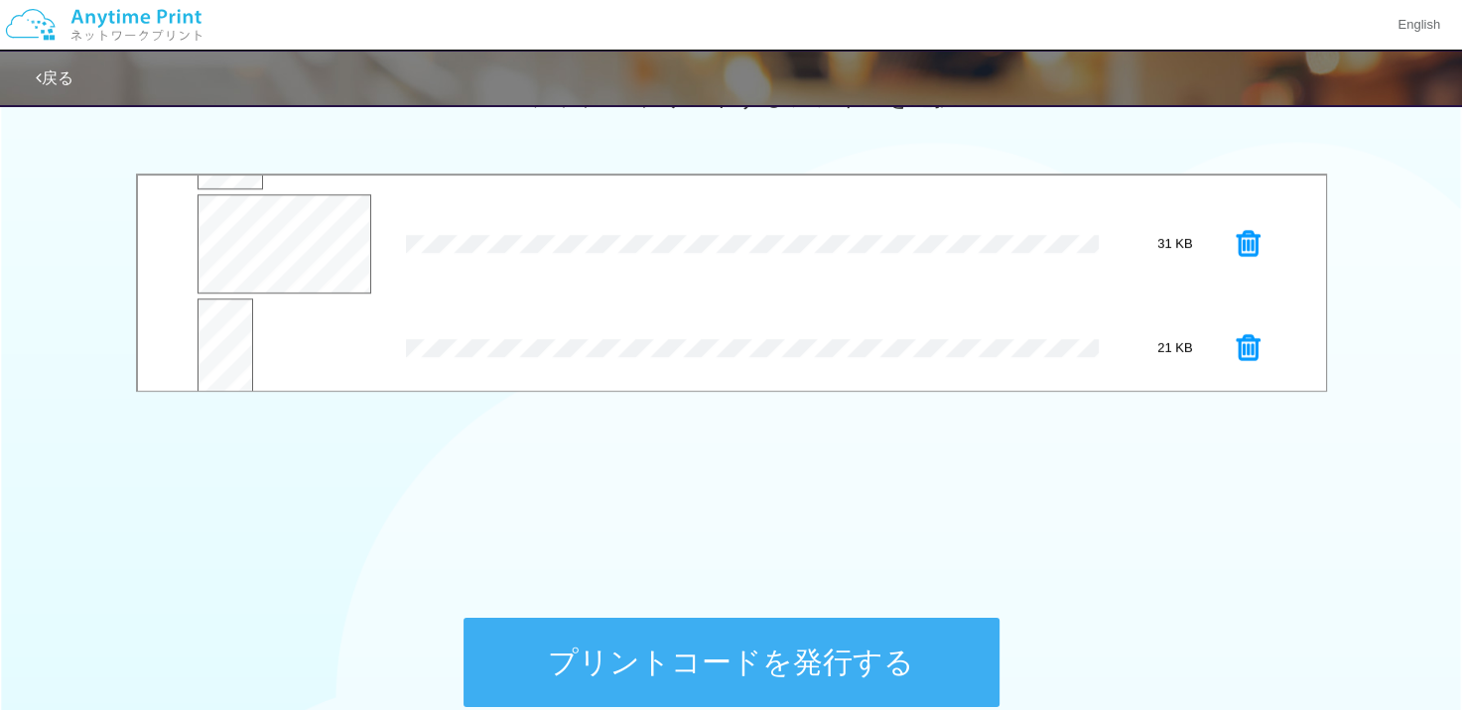
scroll to position [832, 0]
click at [213, 324] on button "プレビュー" at bounding box center [222, 347] width 63 height 46
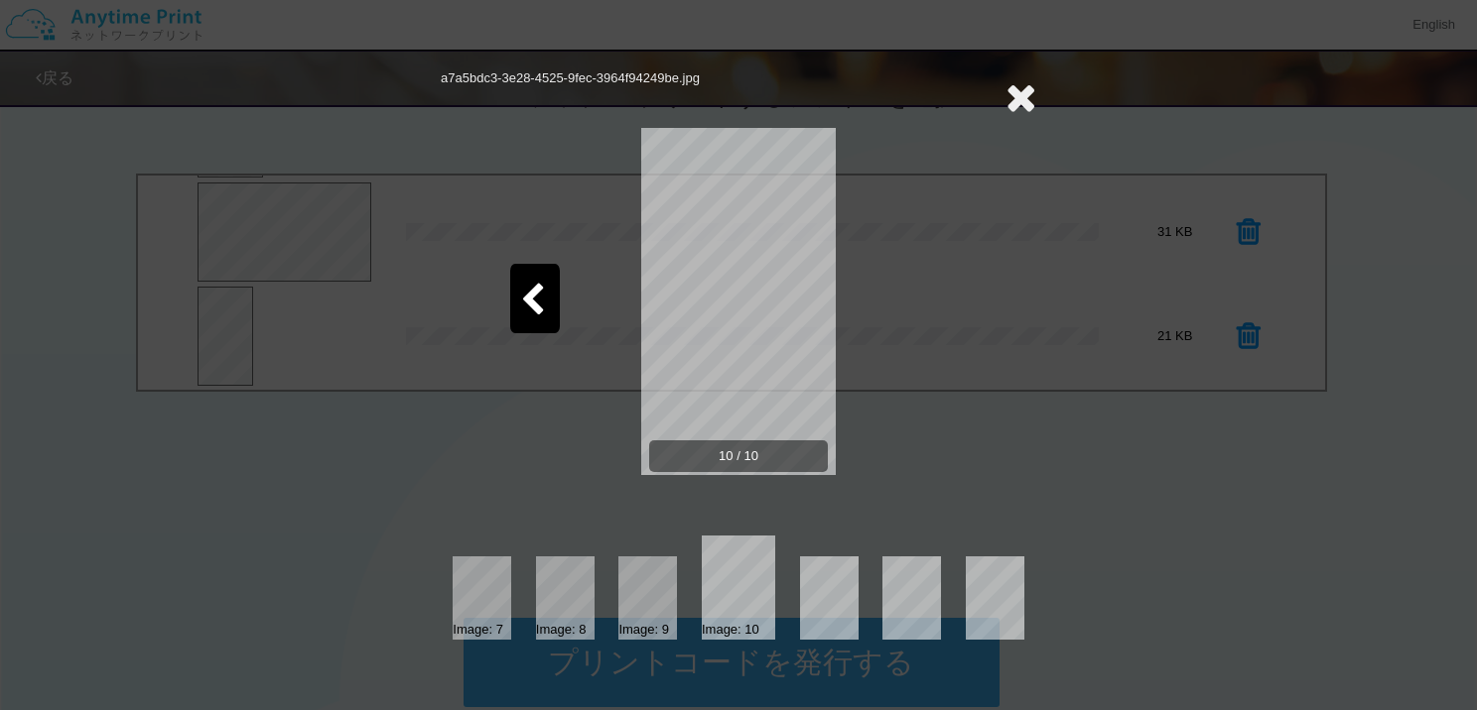
click at [1021, 99] on icon at bounding box center [1020, 97] width 31 height 40
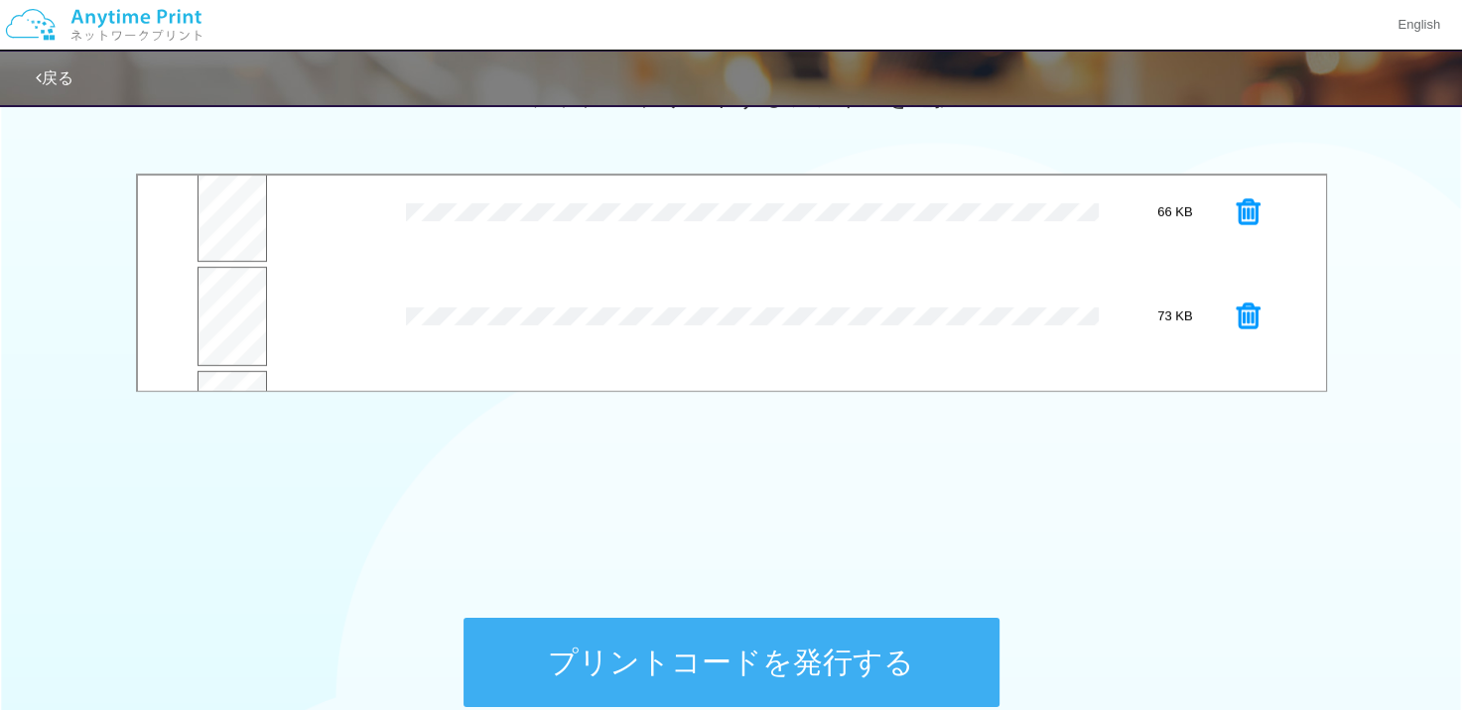
scroll to position [0, 0]
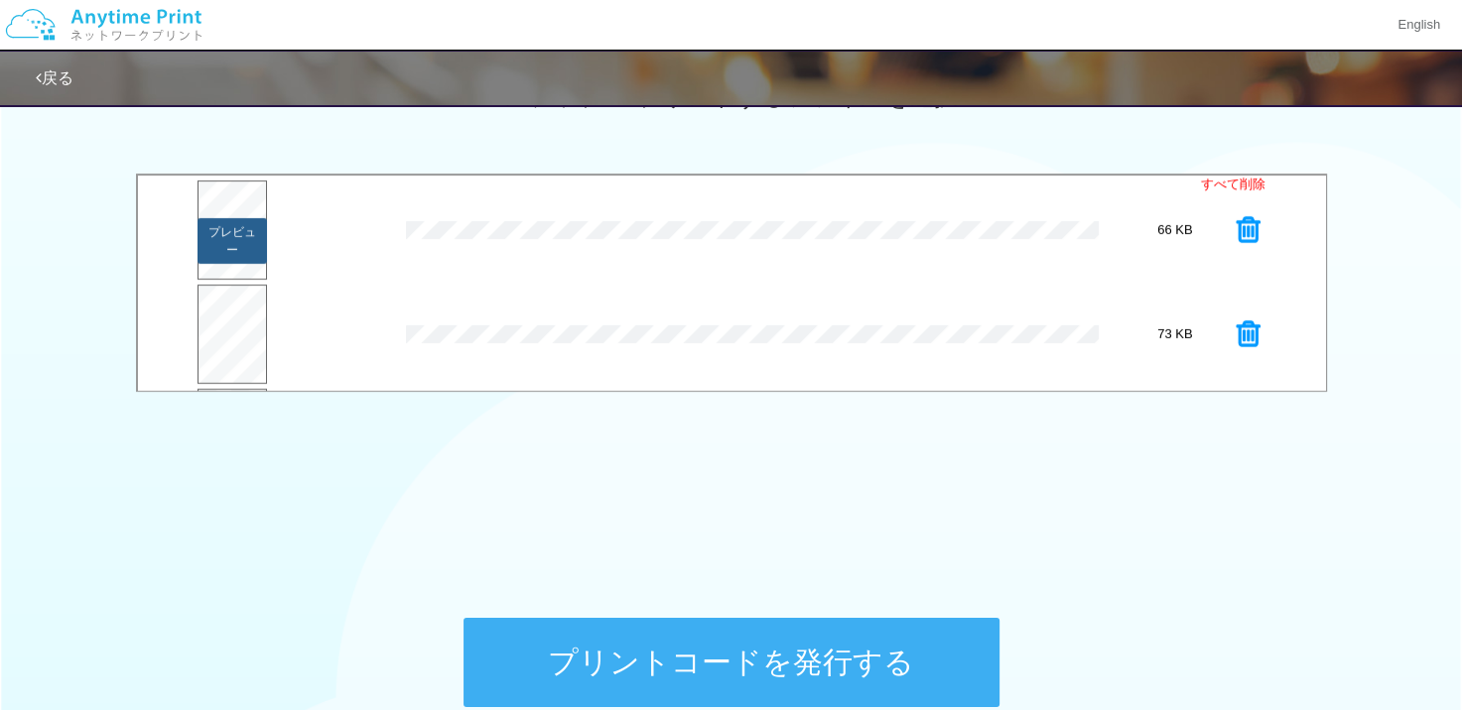
click at [239, 231] on button "プレビュー" at bounding box center [231, 241] width 69 height 46
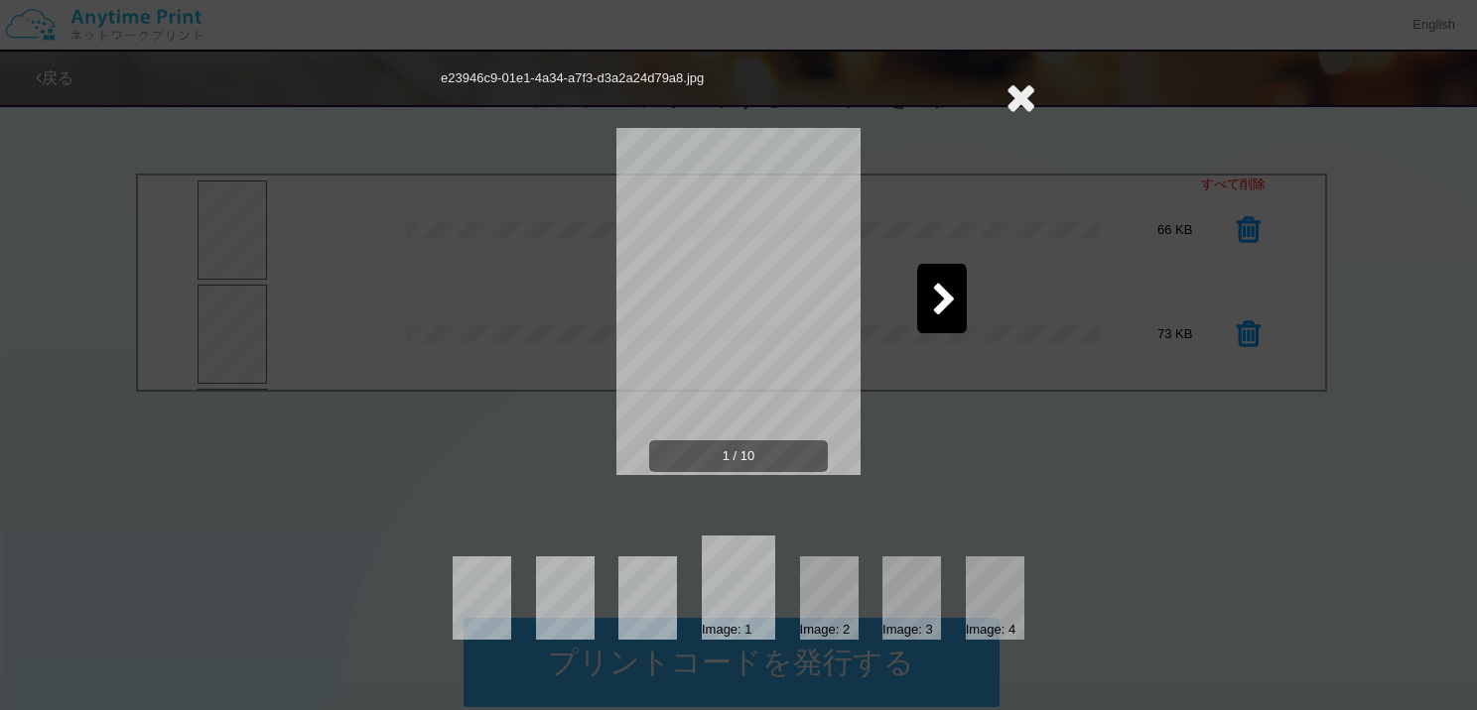
click at [929, 295] on div at bounding box center [942, 298] width 50 height 69
click at [1015, 87] on icon at bounding box center [1020, 97] width 31 height 40
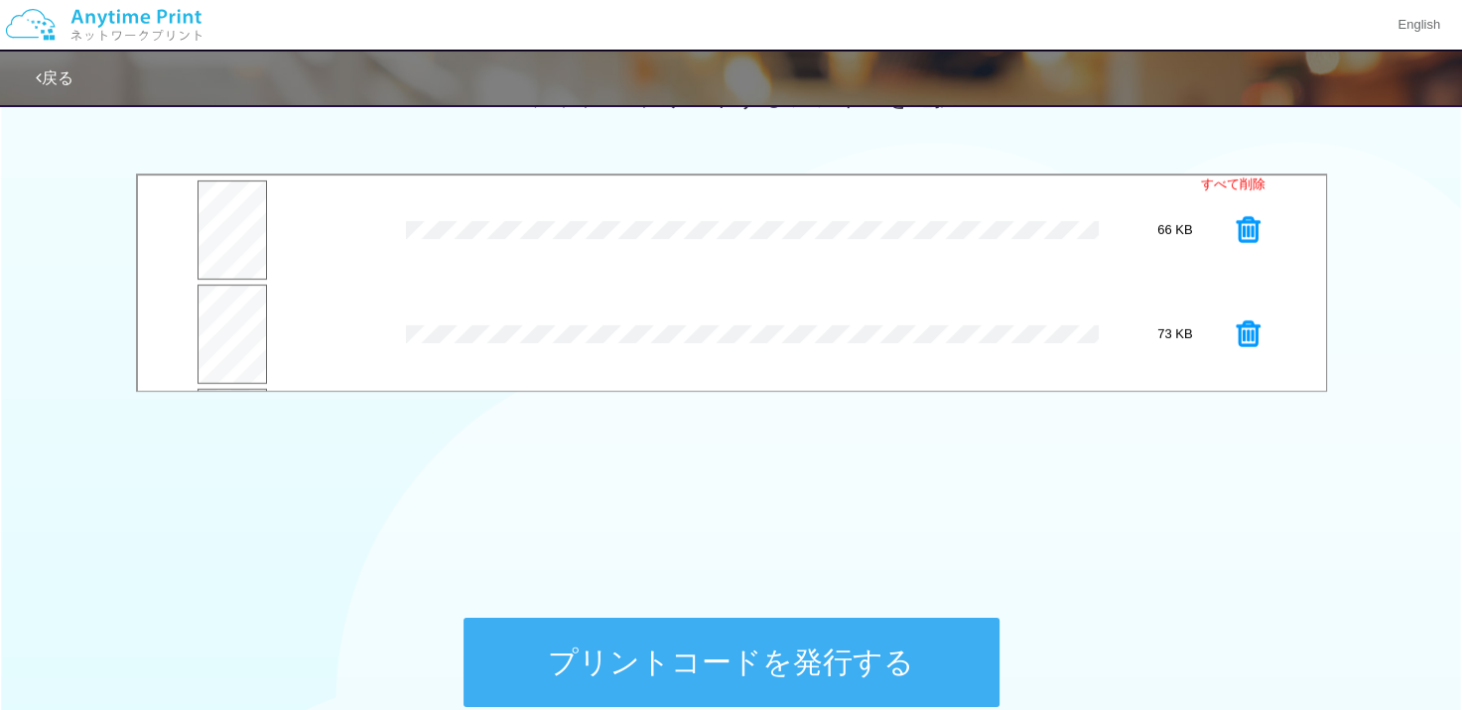
click at [1236, 330] on icon at bounding box center [1248, 335] width 24 height 30
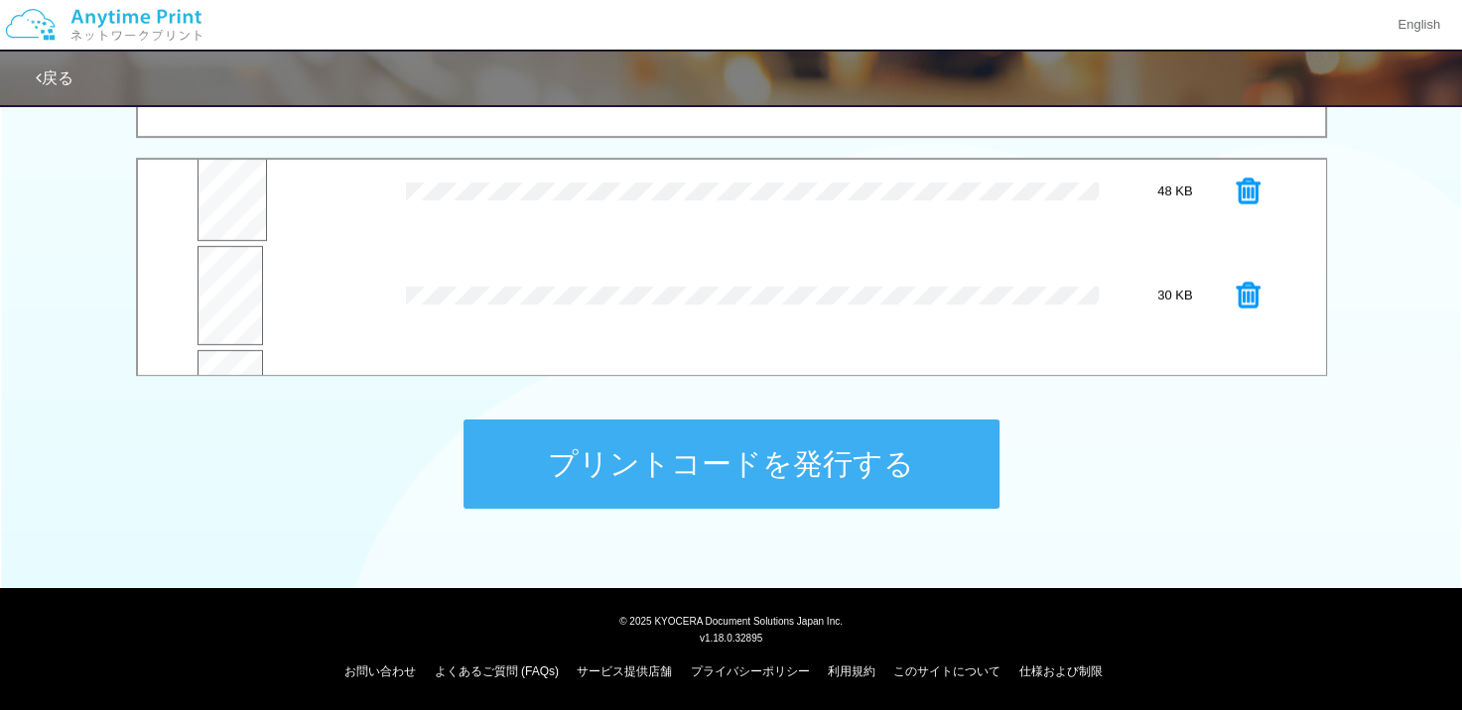
scroll to position [99, 0]
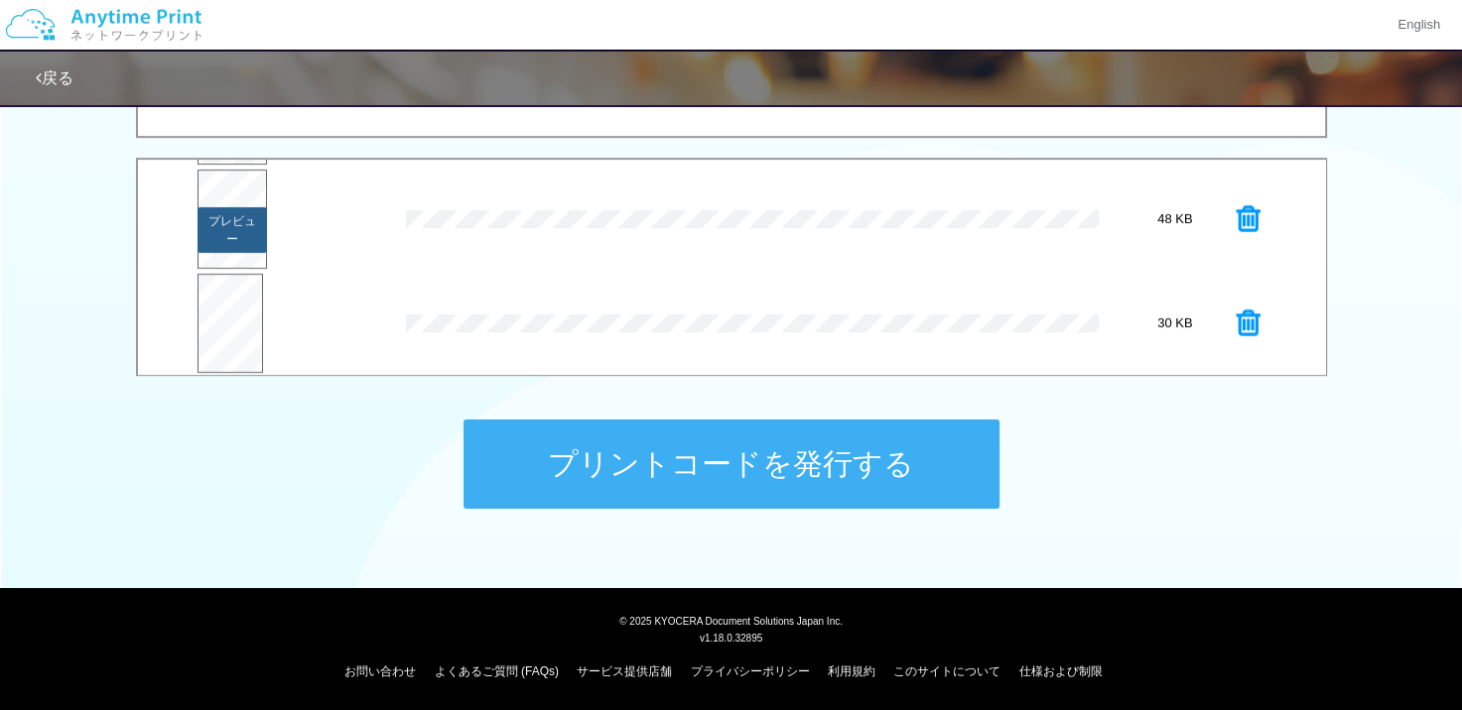
click at [202, 235] on button "プレビュー" at bounding box center [231, 230] width 69 height 46
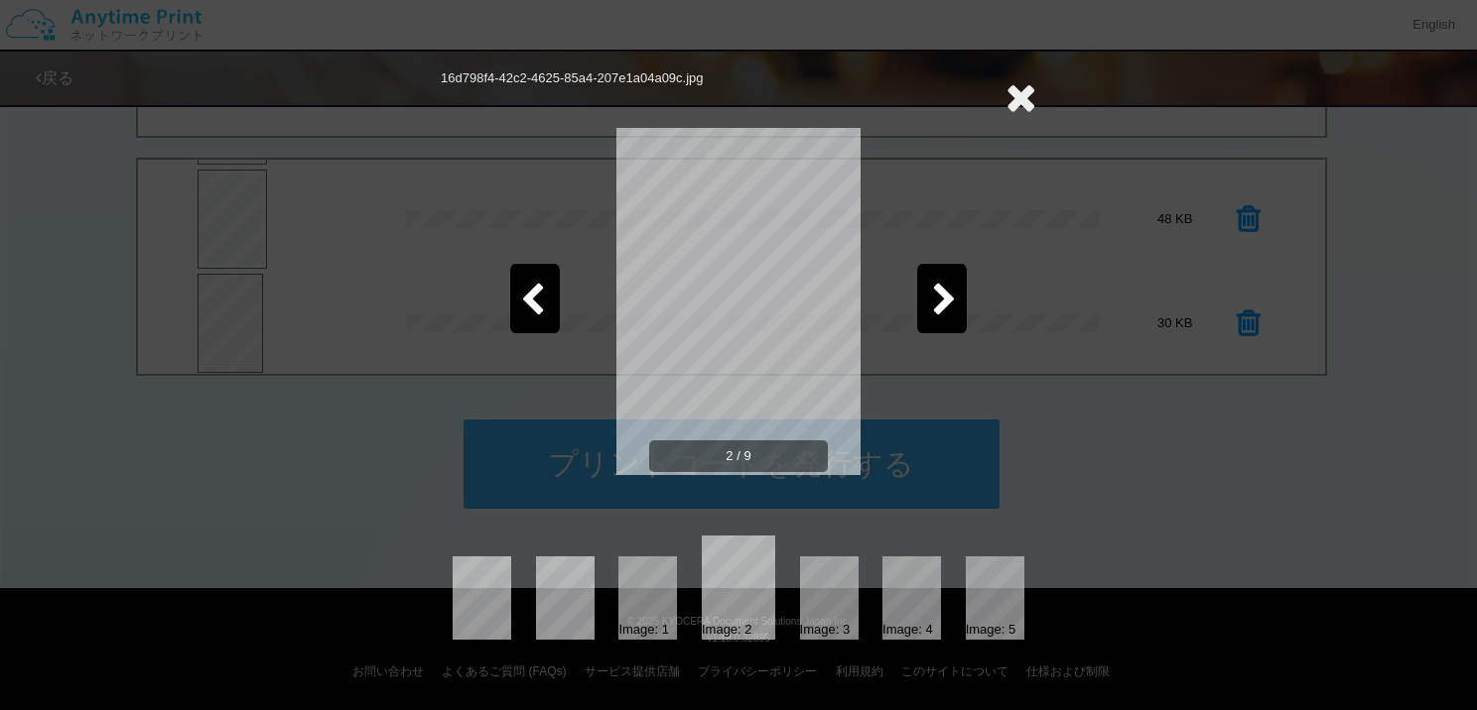
click at [1012, 100] on icon at bounding box center [1020, 97] width 31 height 40
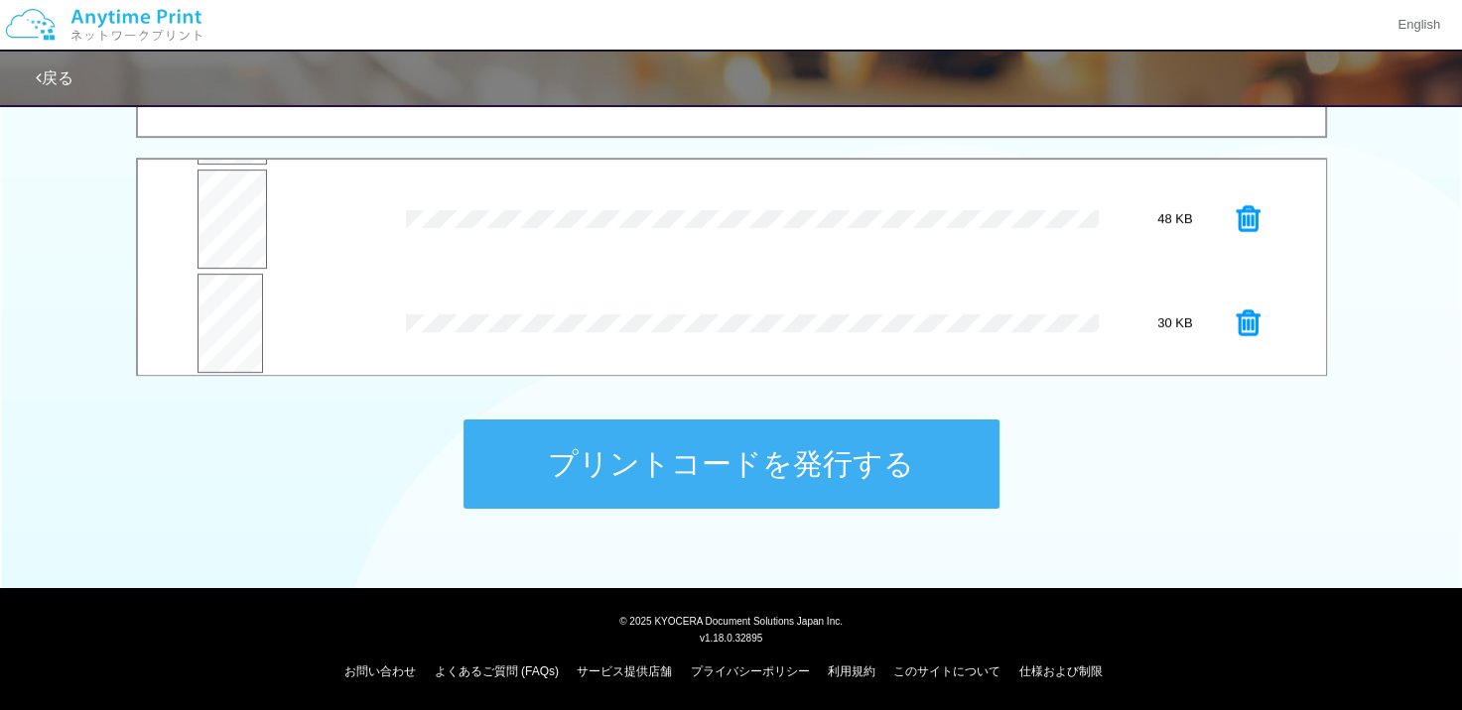
scroll to position [198, 0]
click at [1236, 223] on icon at bounding box center [1248, 224] width 24 height 30
click at [1237, 226] on icon at bounding box center [1248, 229] width 24 height 30
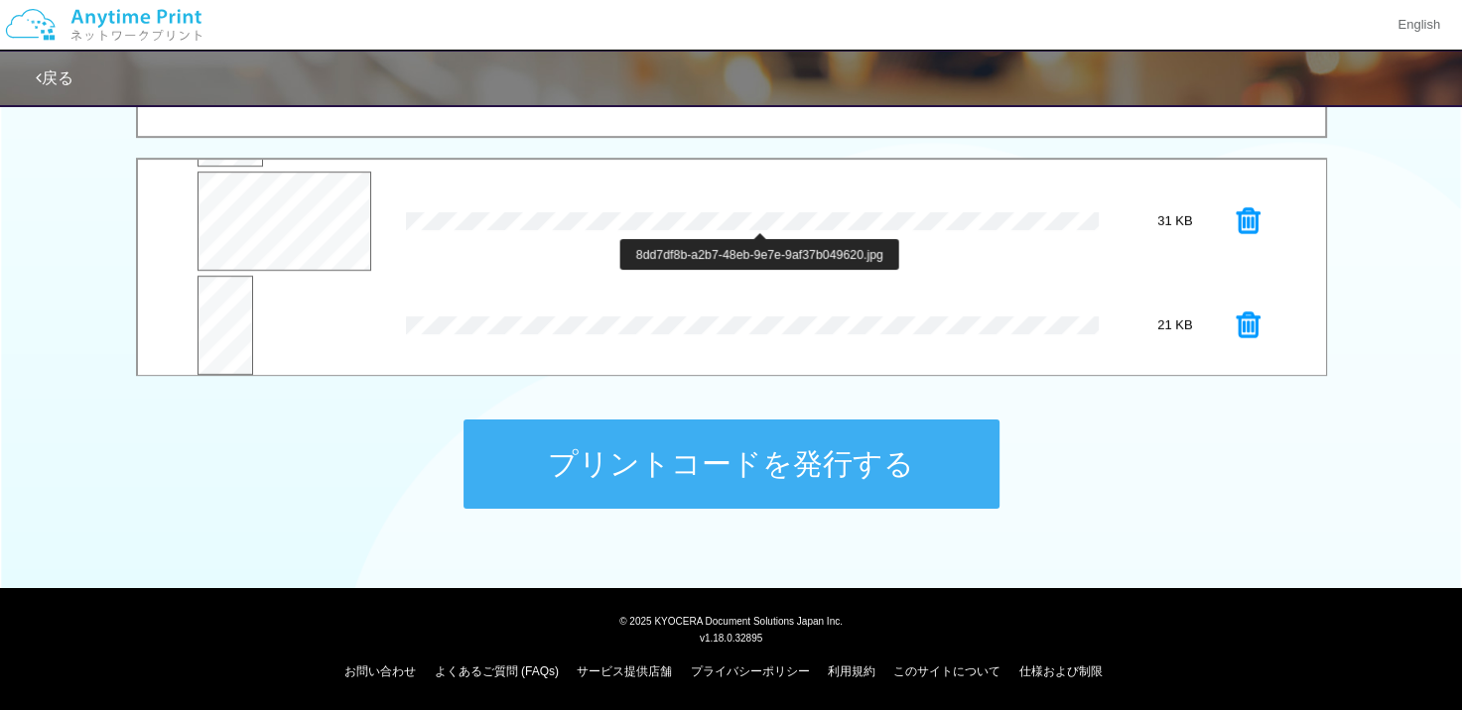
scroll to position [520, 0]
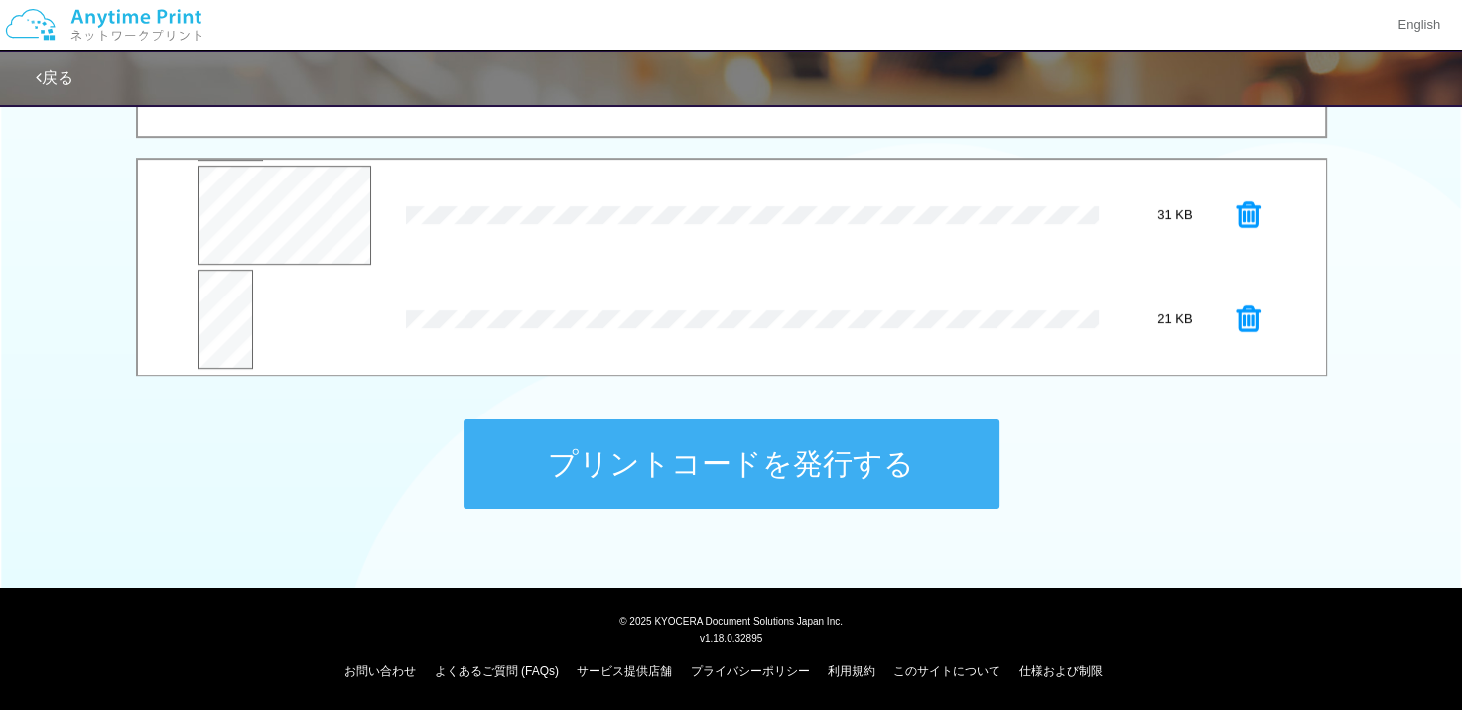
click at [1241, 318] on icon at bounding box center [1248, 320] width 24 height 30
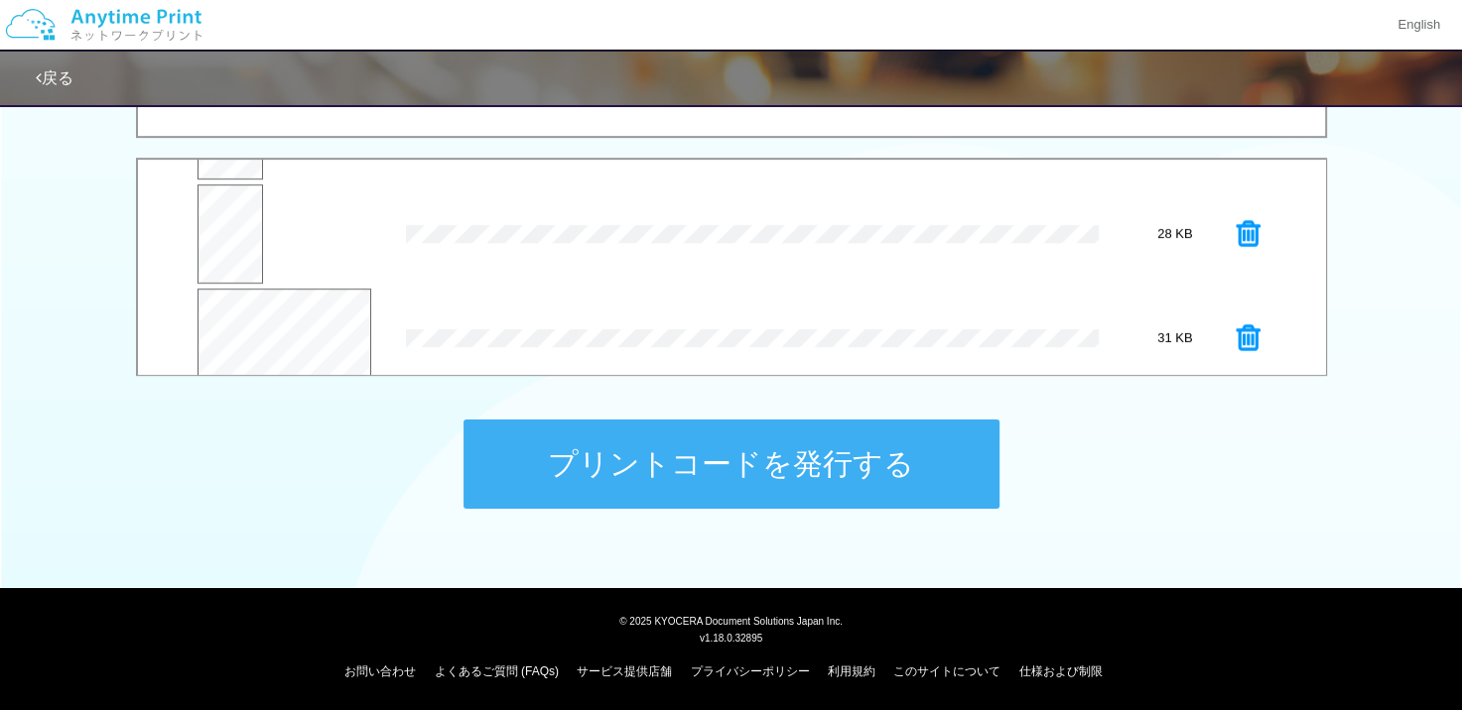
scroll to position [415, 0]
click at [268, 313] on button "プレビュー" at bounding box center [288, 323] width 79 height 28
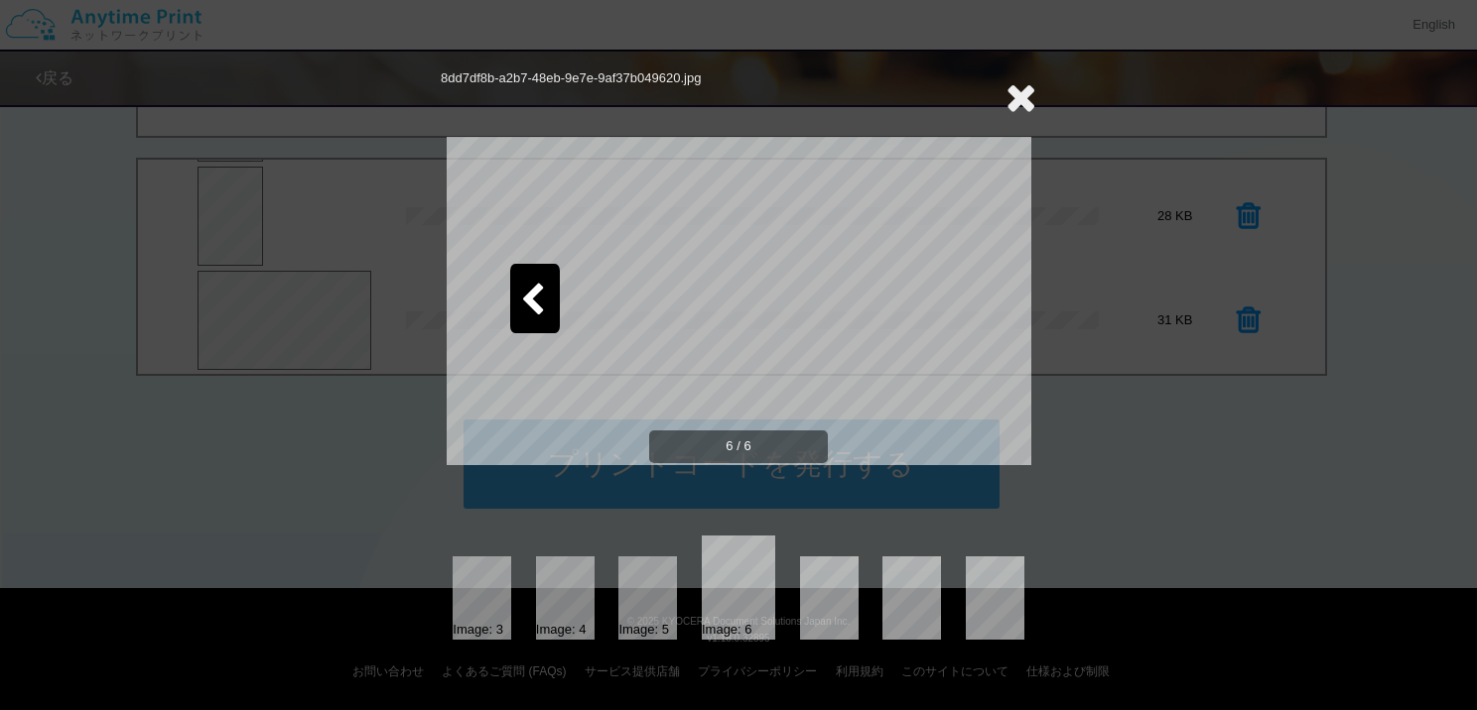
click at [532, 270] on div at bounding box center [535, 298] width 50 height 69
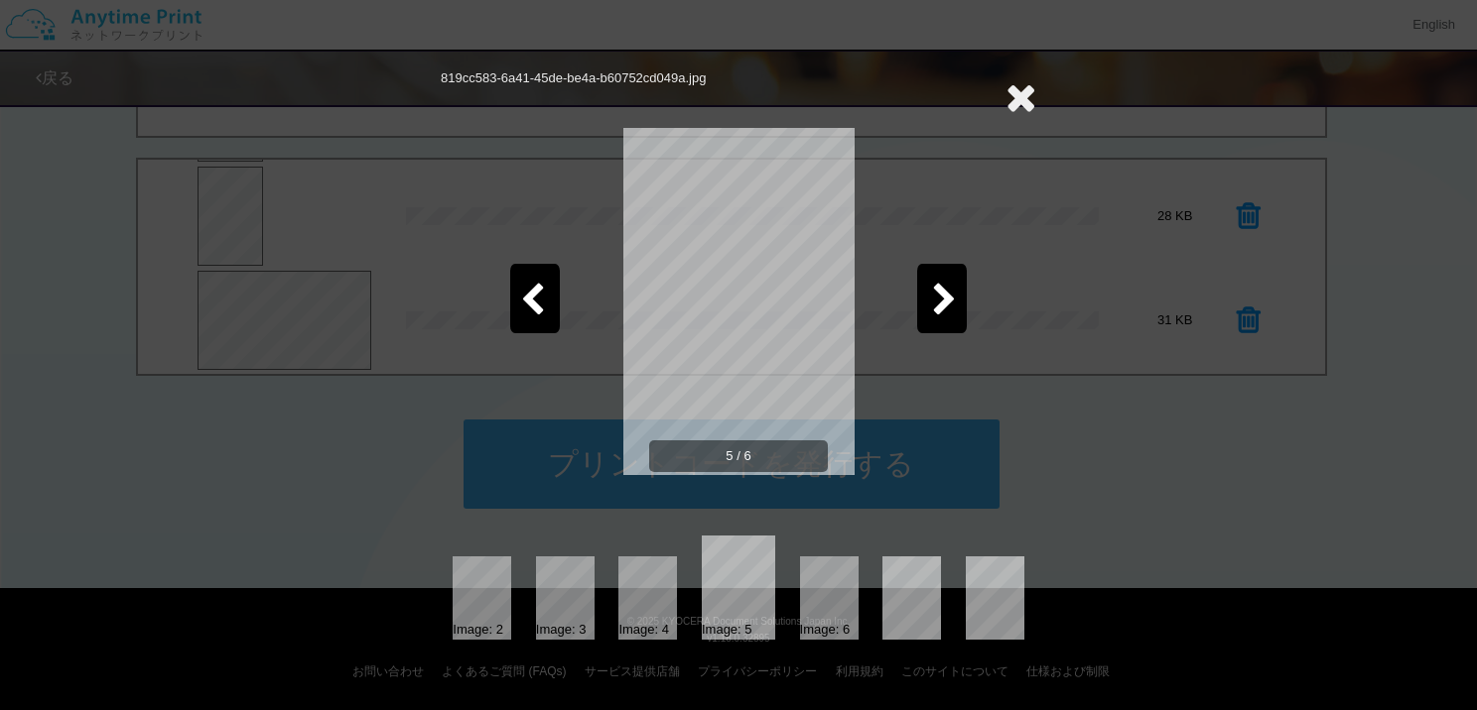
click at [532, 270] on div at bounding box center [535, 298] width 50 height 69
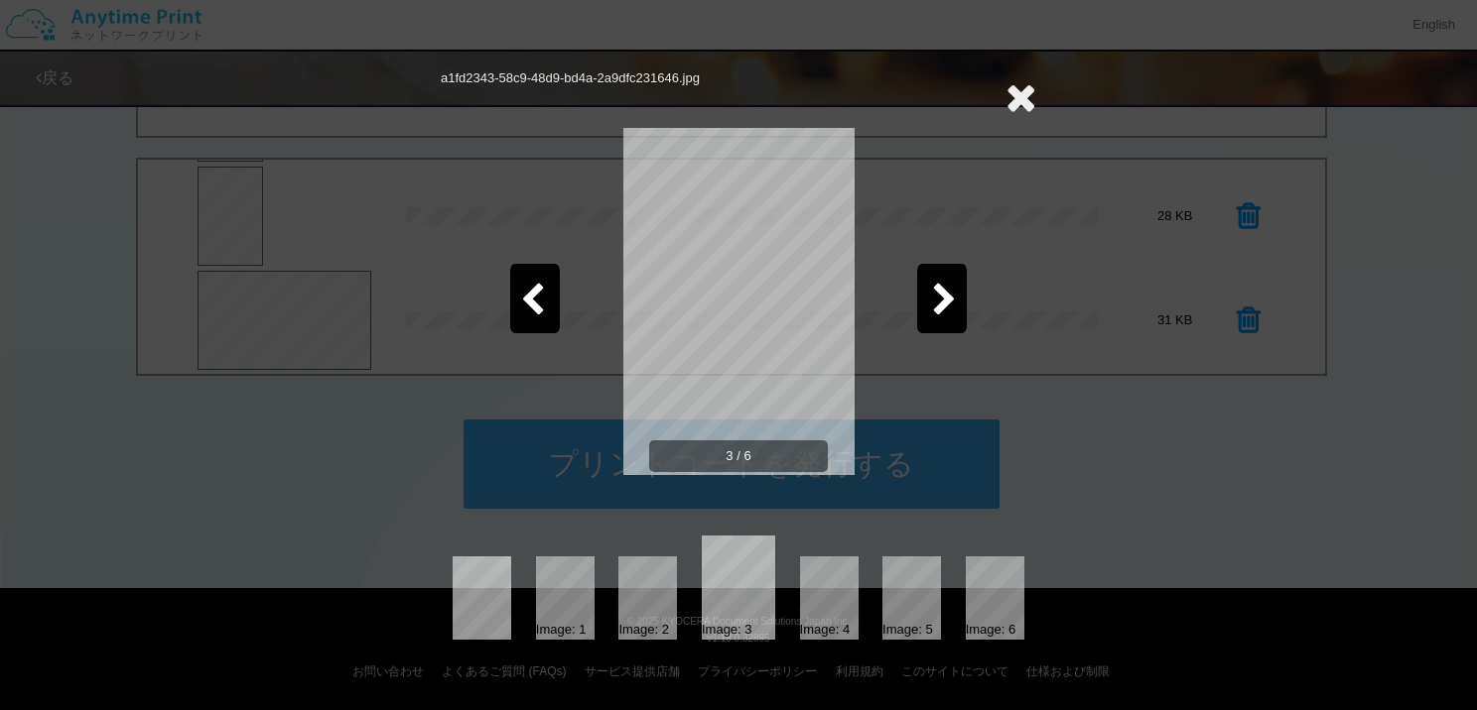
click at [532, 270] on div at bounding box center [535, 298] width 50 height 69
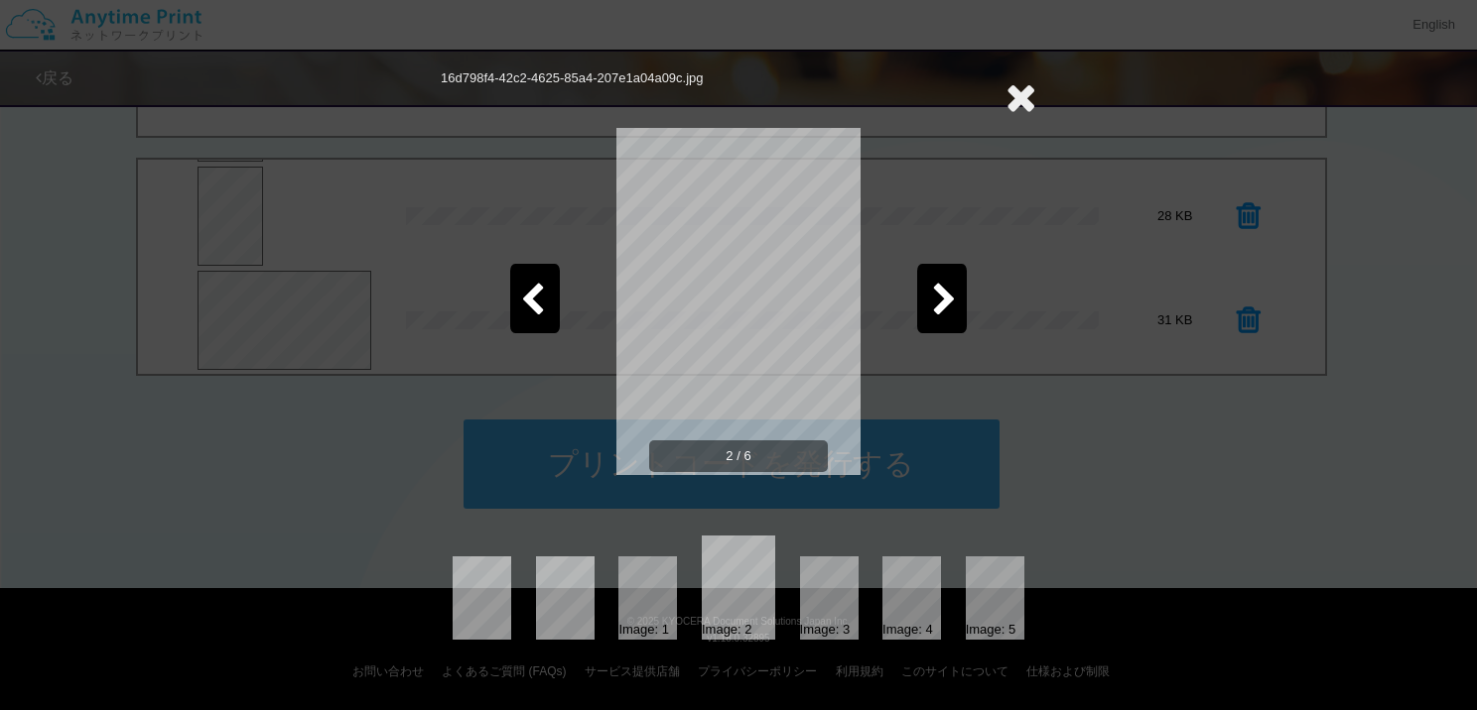
click at [1024, 98] on icon at bounding box center [1020, 97] width 31 height 40
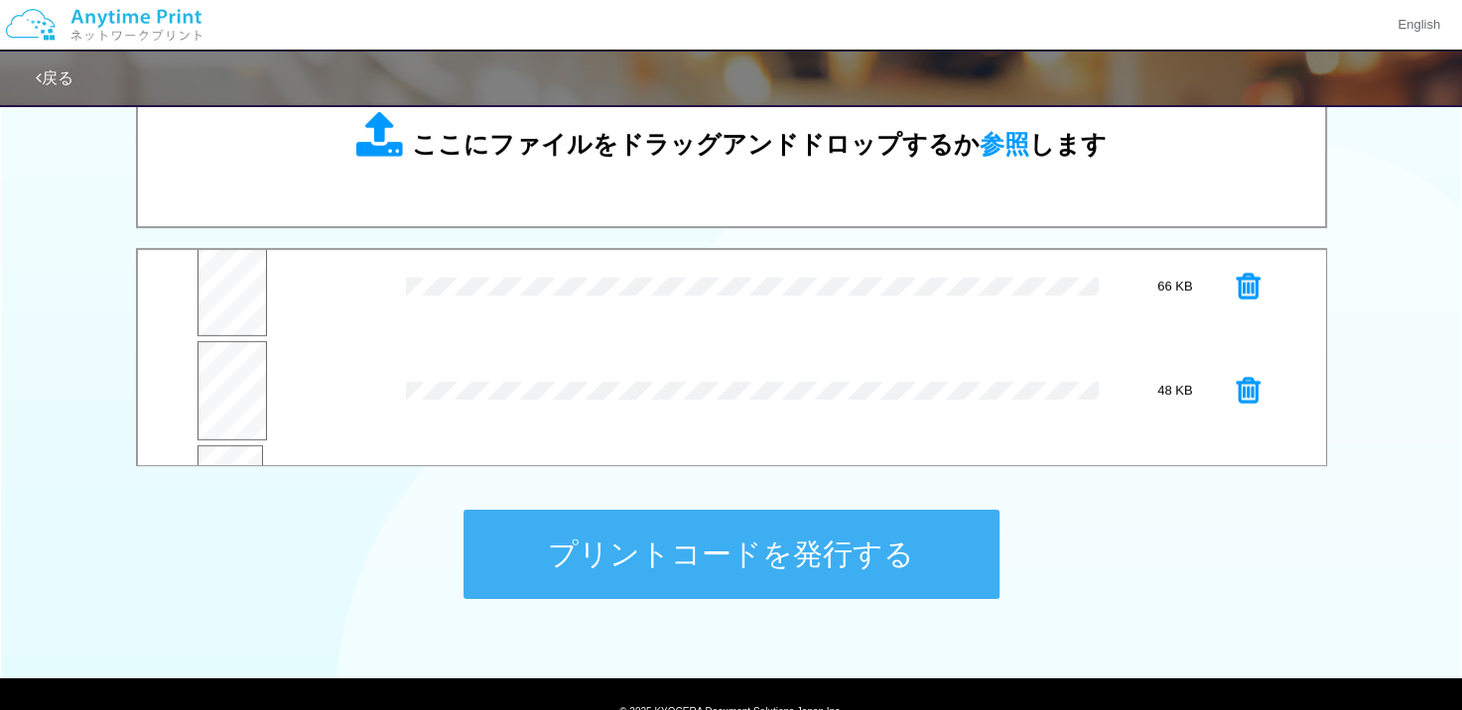
scroll to position [599, 0]
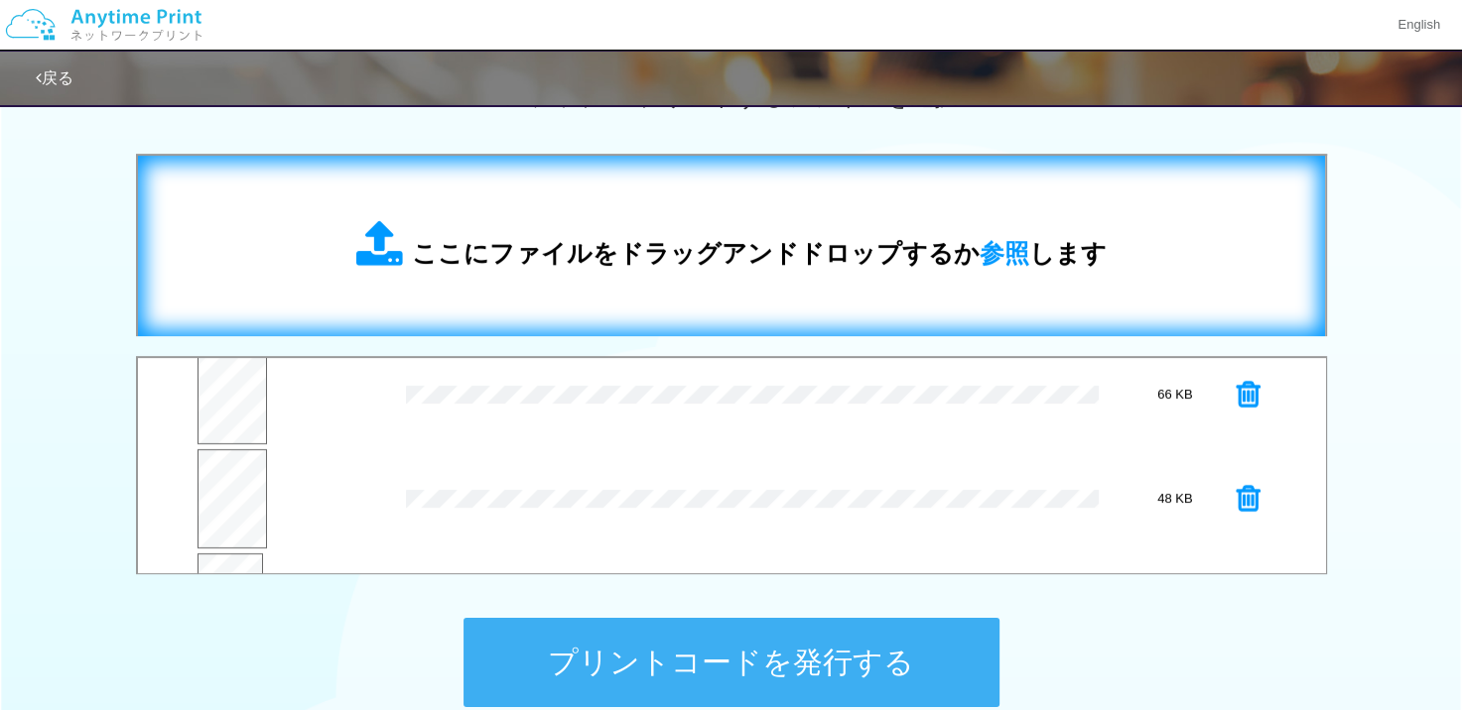
click at [726, 199] on div "ここにファイルをドラッグアンドドロップするか 参照 します" at bounding box center [731, 246] width 1147 height 141
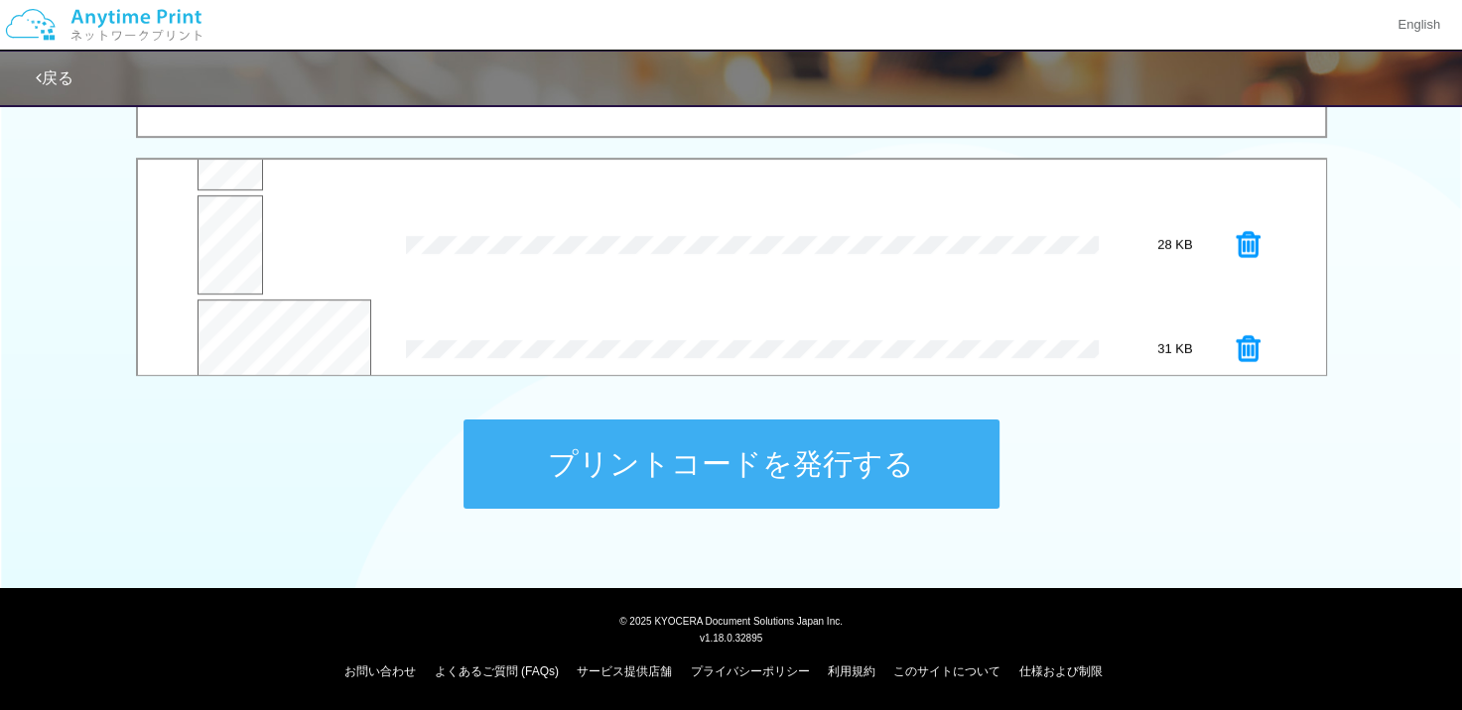
scroll to position [514, 0]
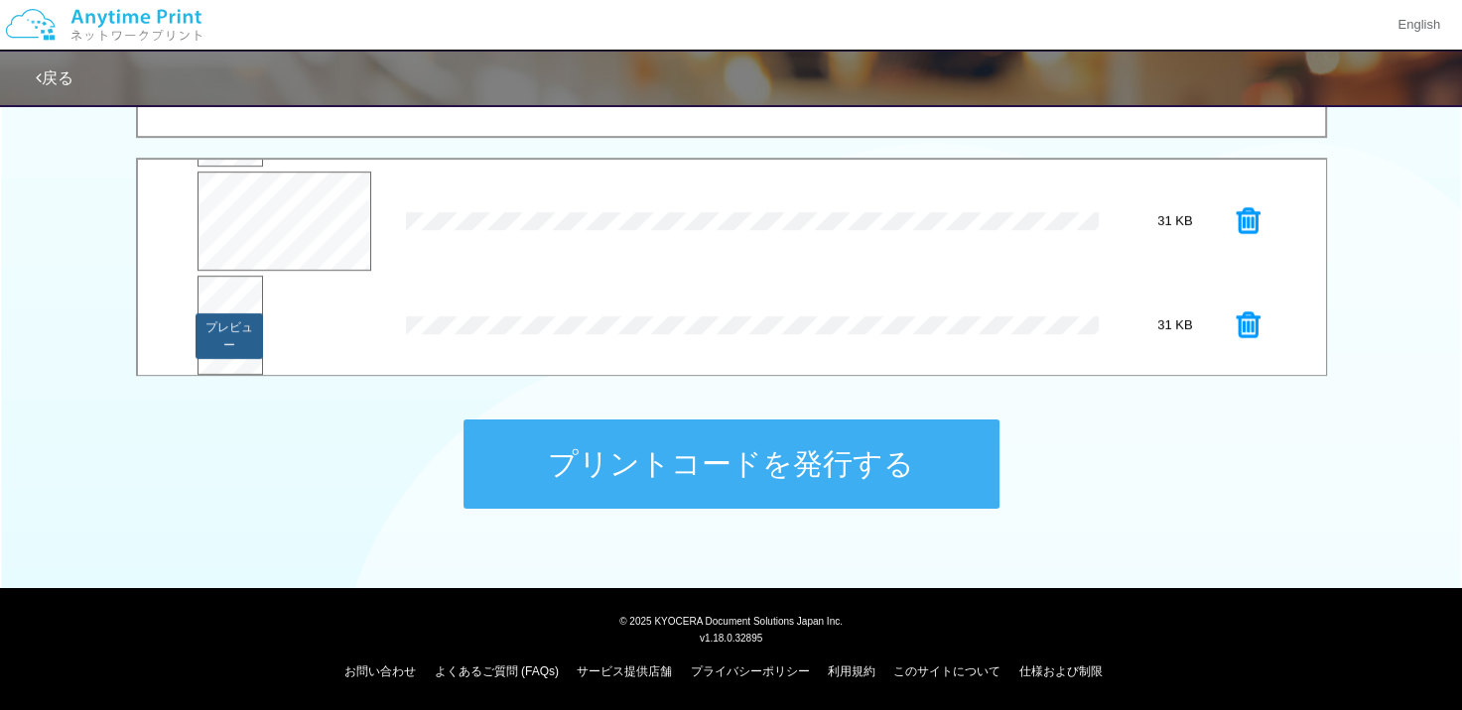
click at [214, 318] on button "プレビュー" at bounding box center [228, 337] width 67 height 46
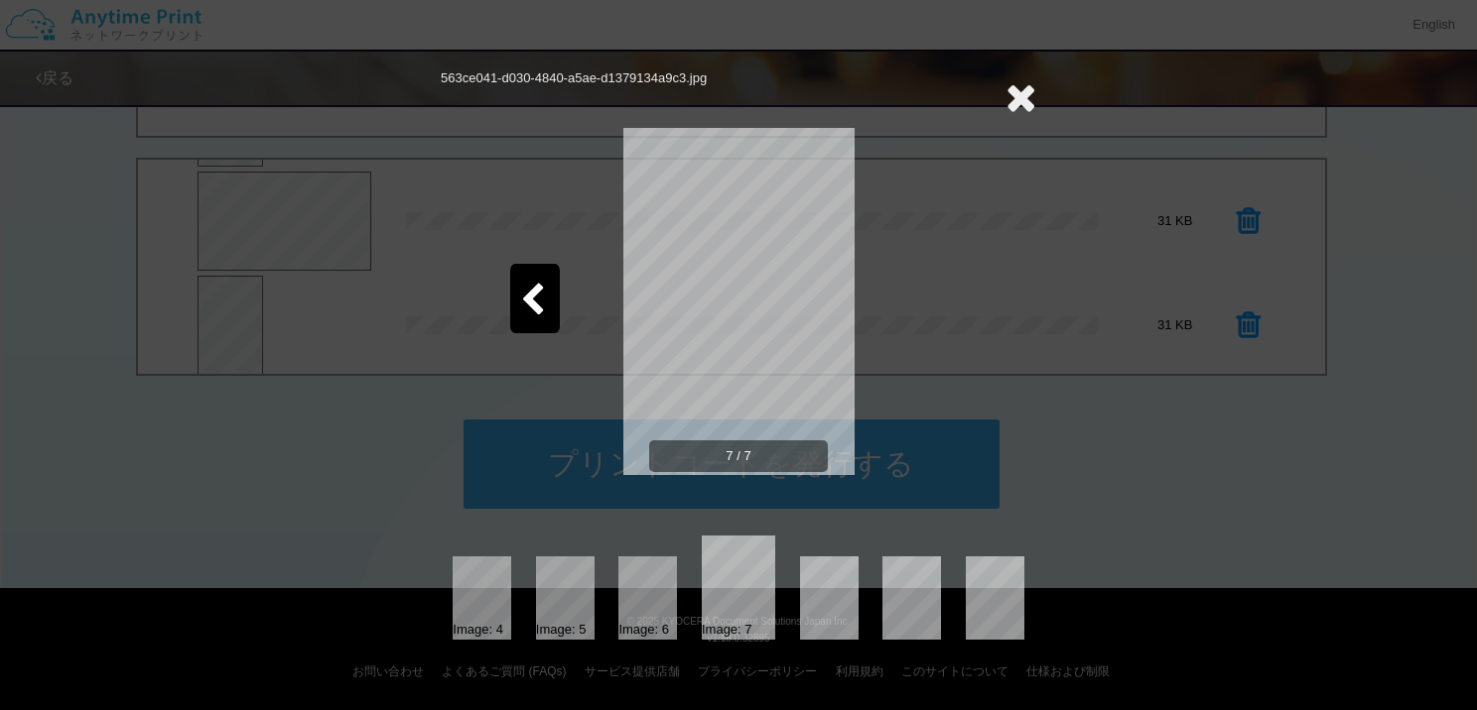
click at [541, 281] on div at bounding box center [535, 298] width 50 height 69
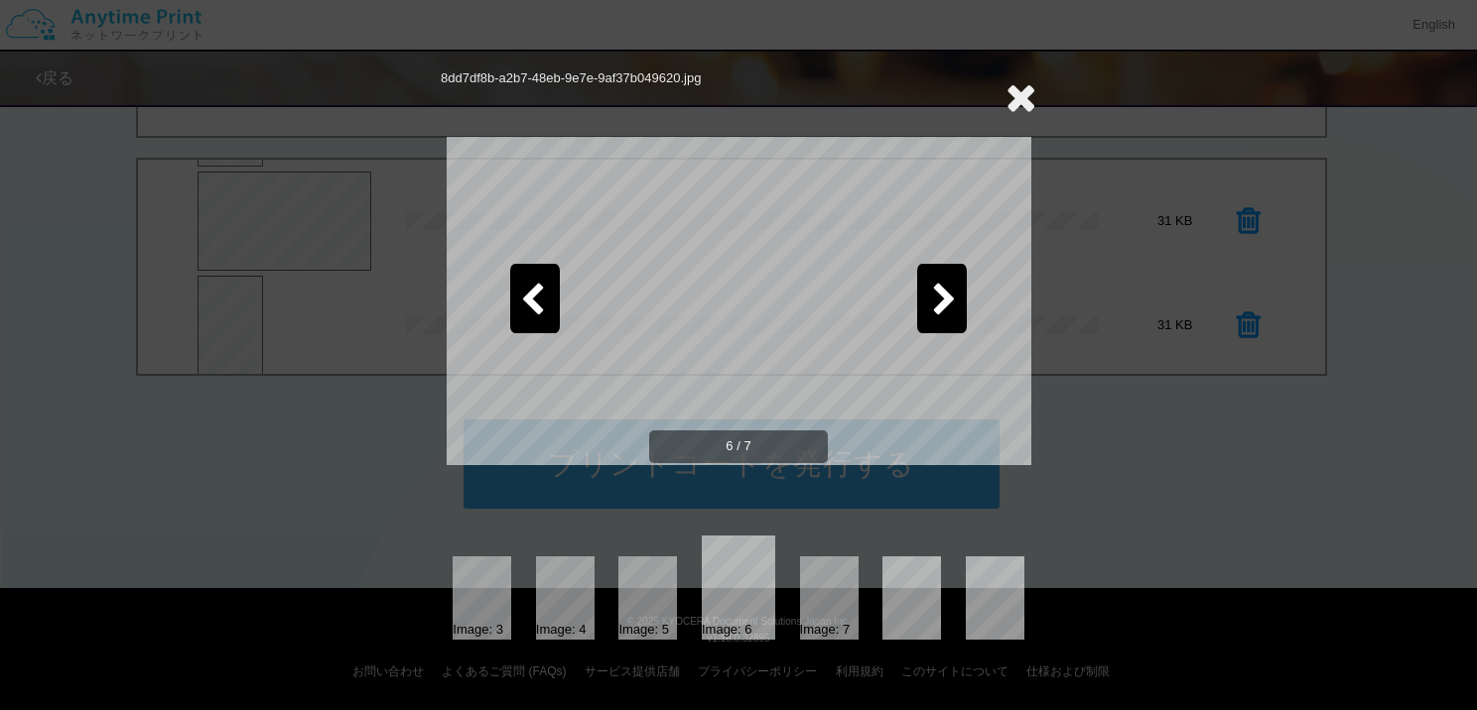
click at [541, 281] on div at bounding box center [535, 298] width 50 height 69
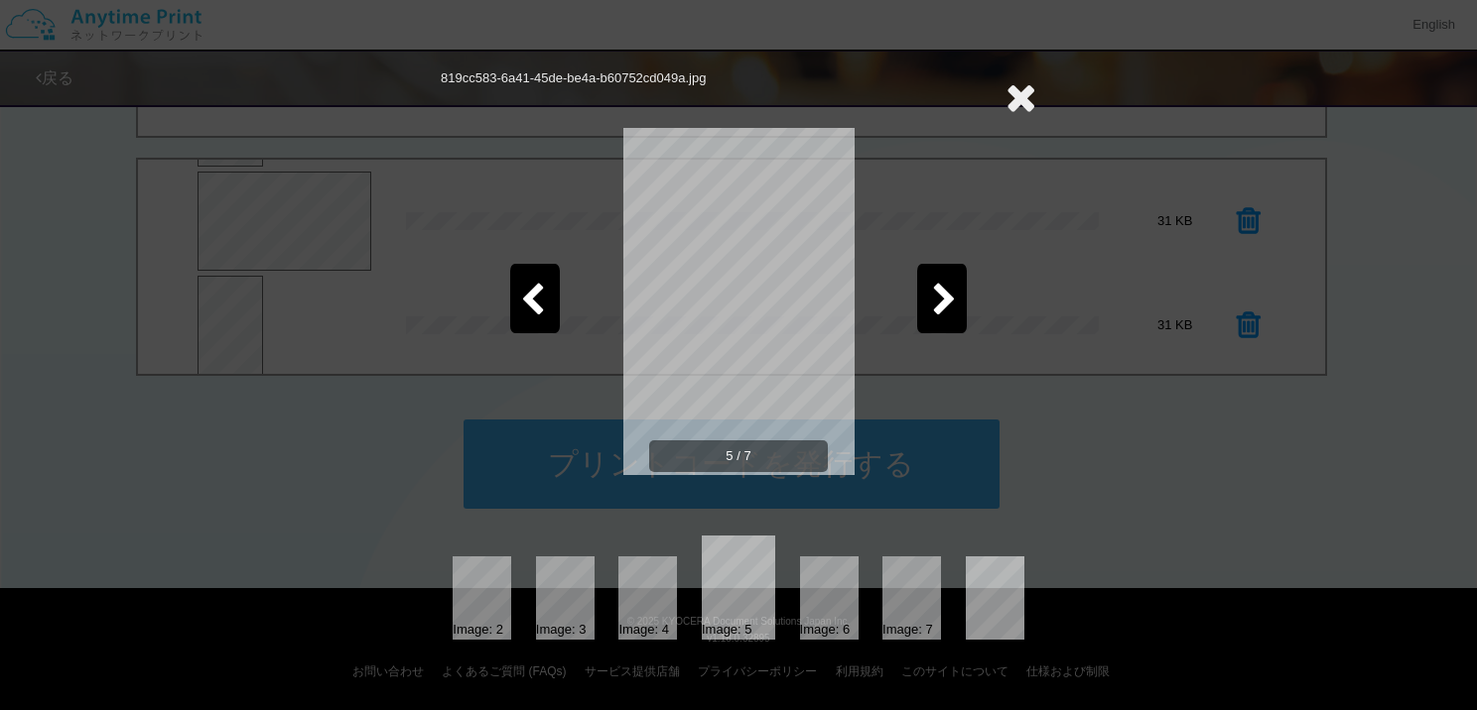
click at [541, 281] on div at bounding box center [535, 298] width 50 height 69
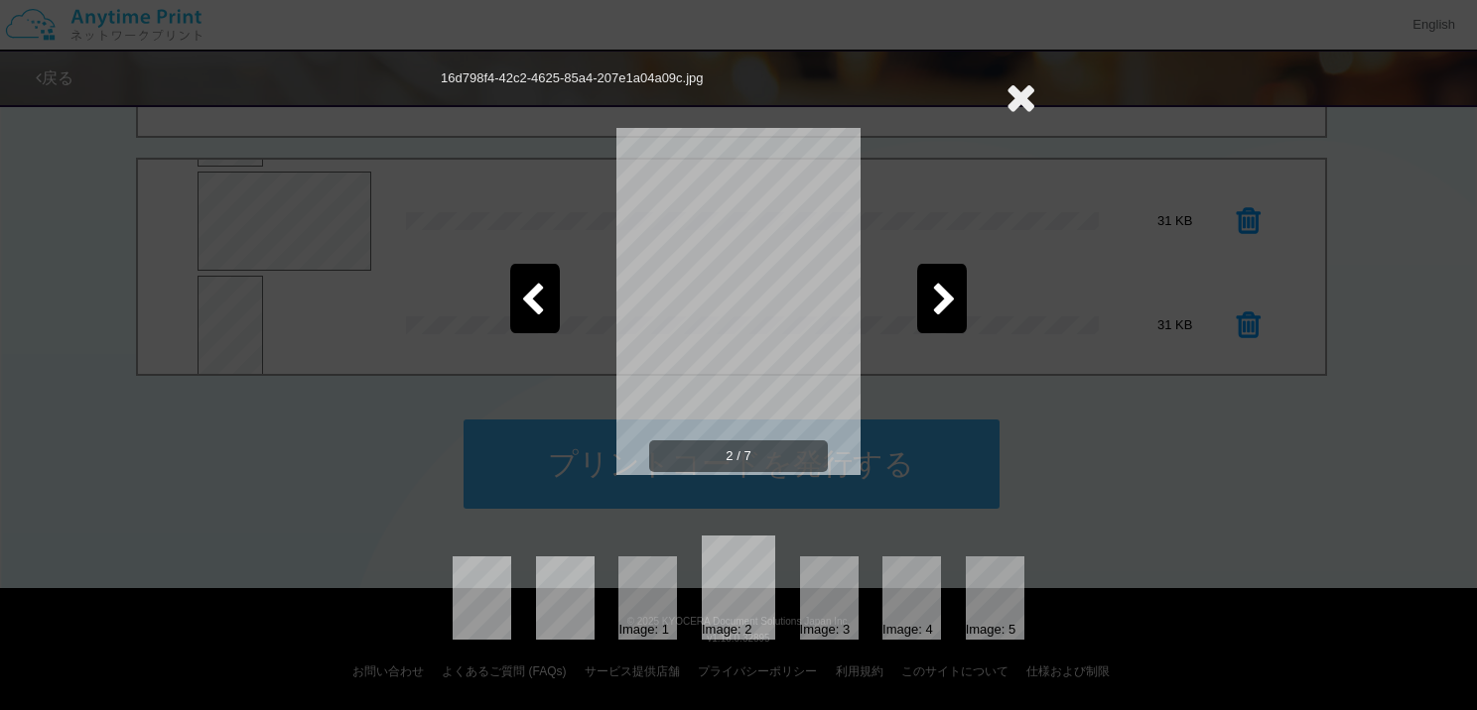
click at [541, 281] on div at bounding box center [535, 298] width 50 height 69
click at [1022, 90] on icon at bounding box center [1020, 97] width 31 height 40
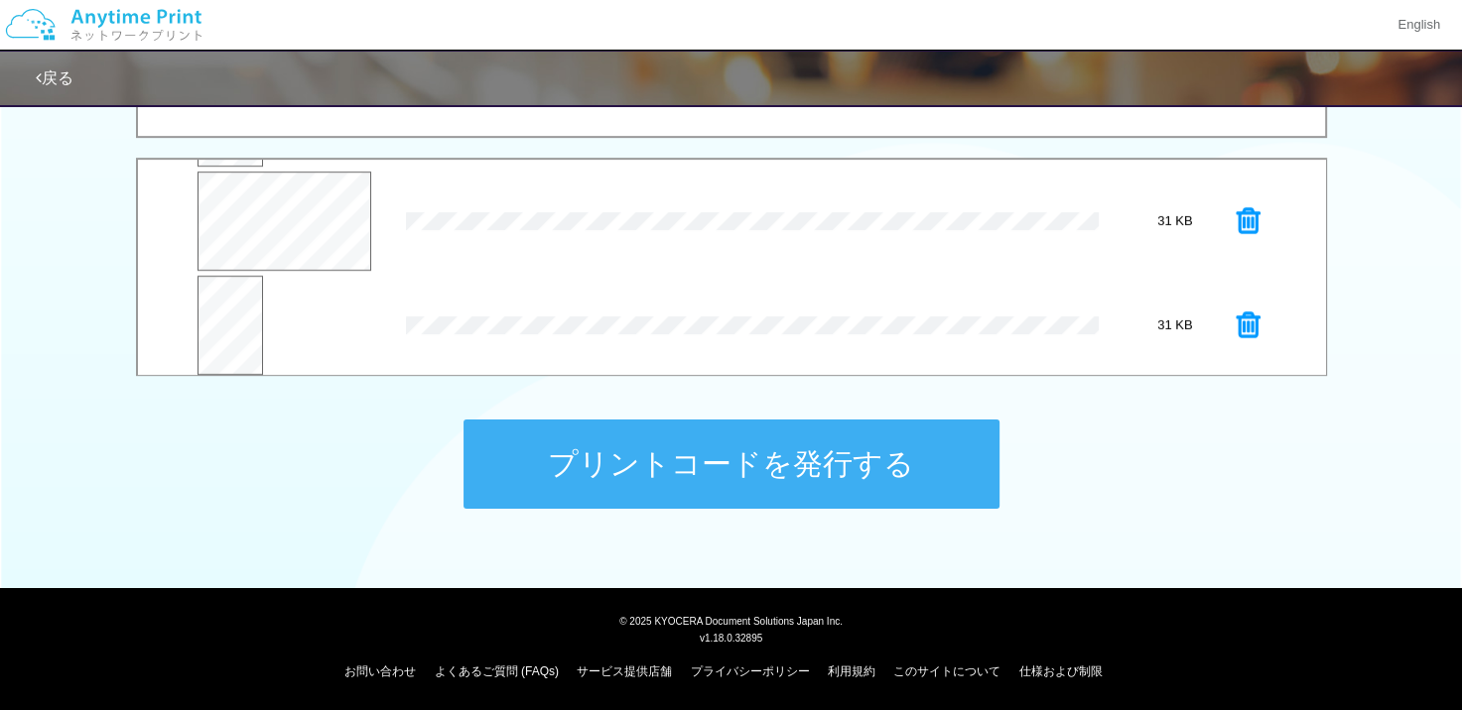
click at [636, 436] on button "プリントコードを発行する" at bounding box center [731, 464] width 536 height 89
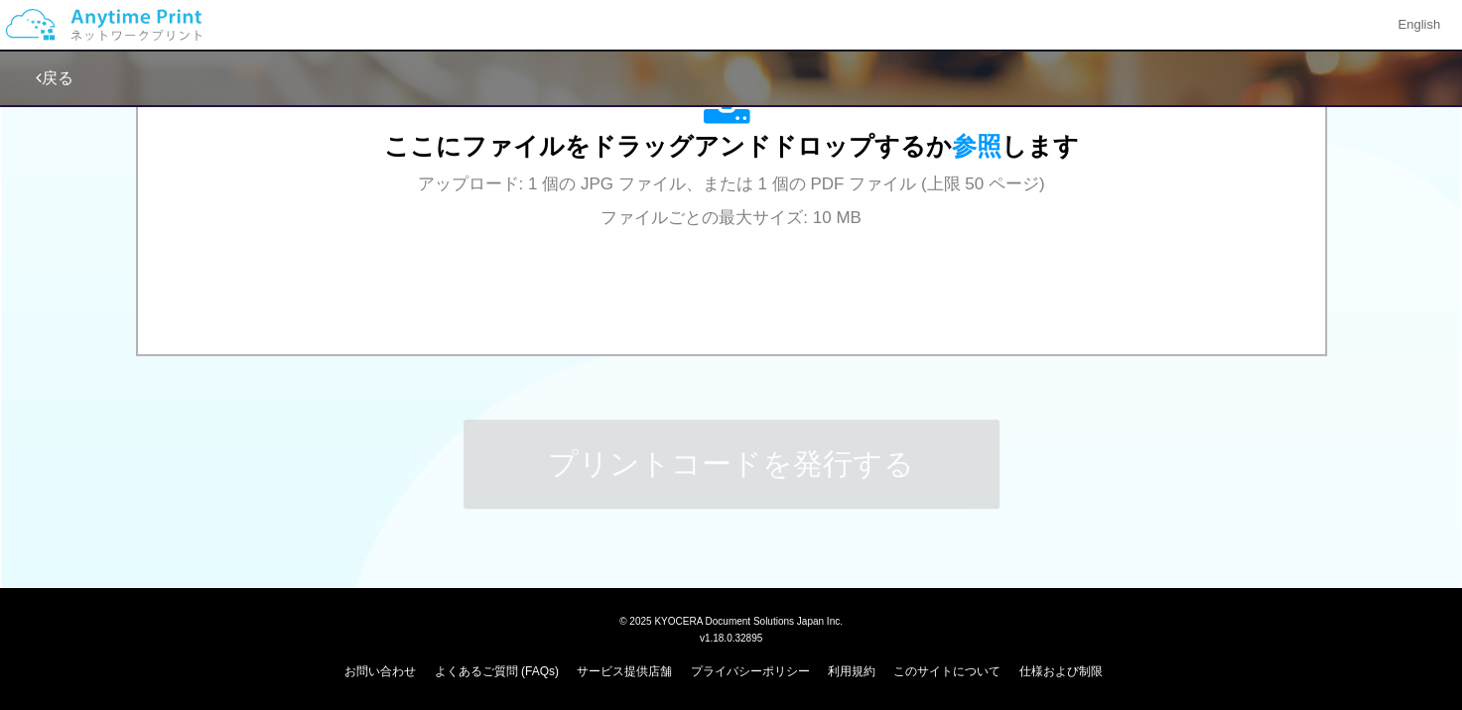
scroll to position [0, 0]
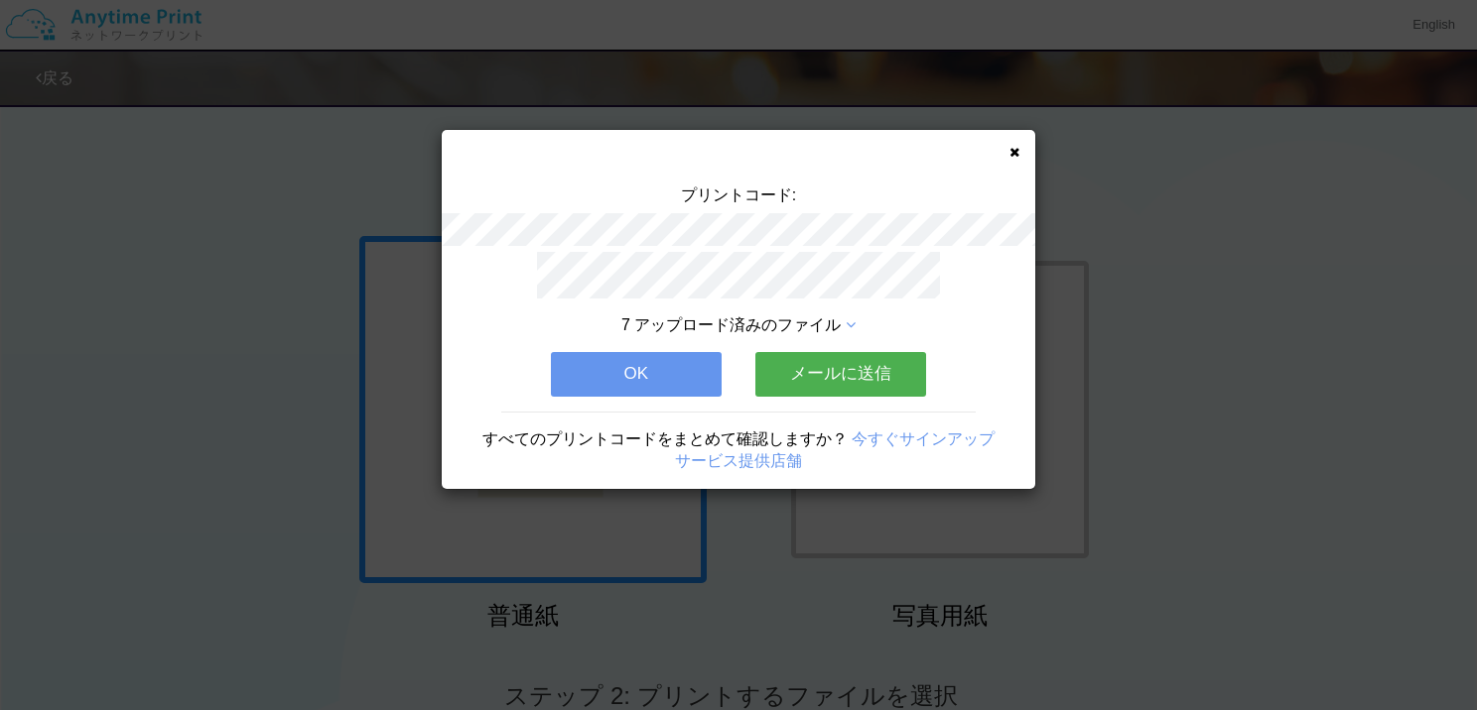
click at [628, 368] on button "OK" at bounding box center [636, 374] width 171 height 44
